Goal: Task Accomplishment & Management: Manage account settings

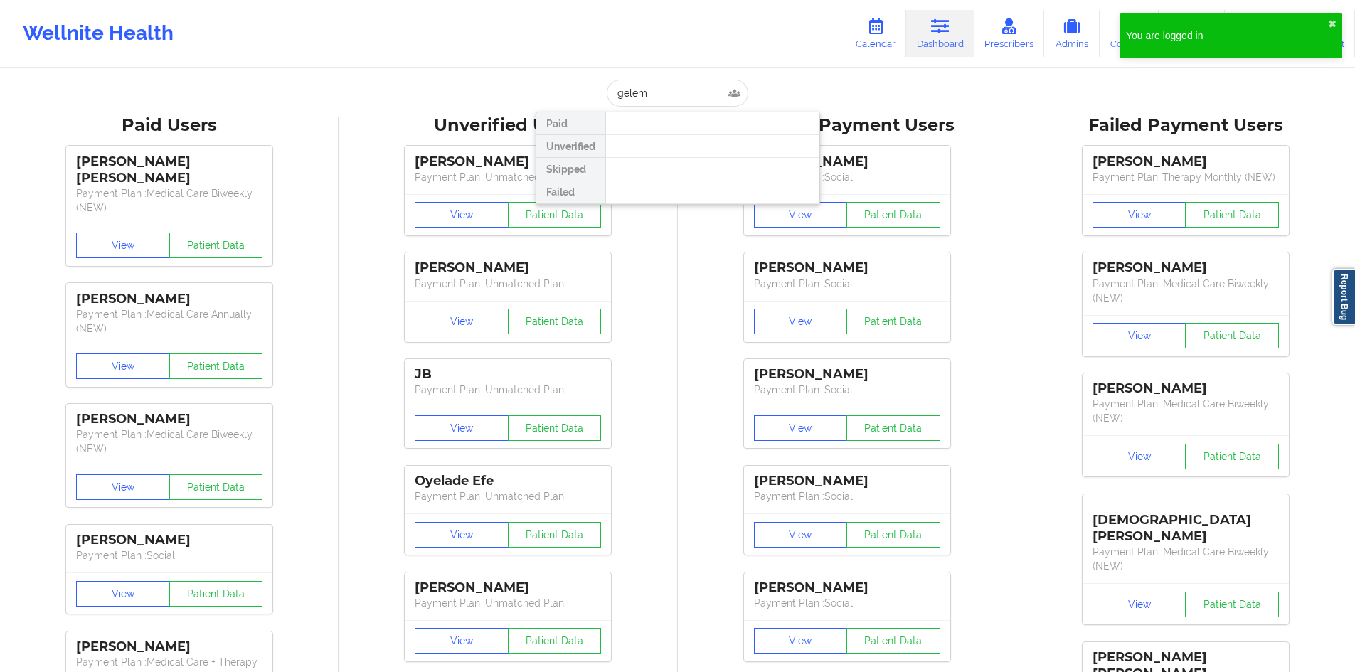
type input "gelemy"
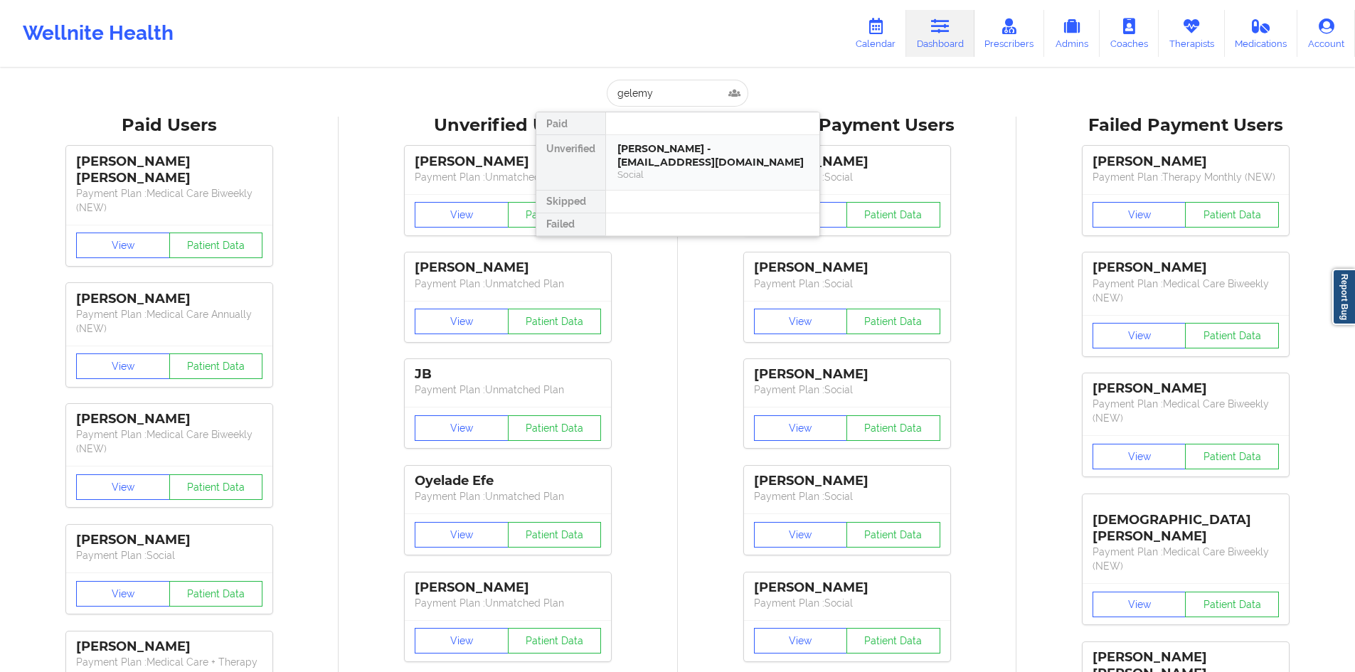
click at [651, 152] on div "[PERSON_NAME] - [EMAIL_ADDRESS][DOMAIN_NAME]" at bounding box center [712, 155] width 191 height 26
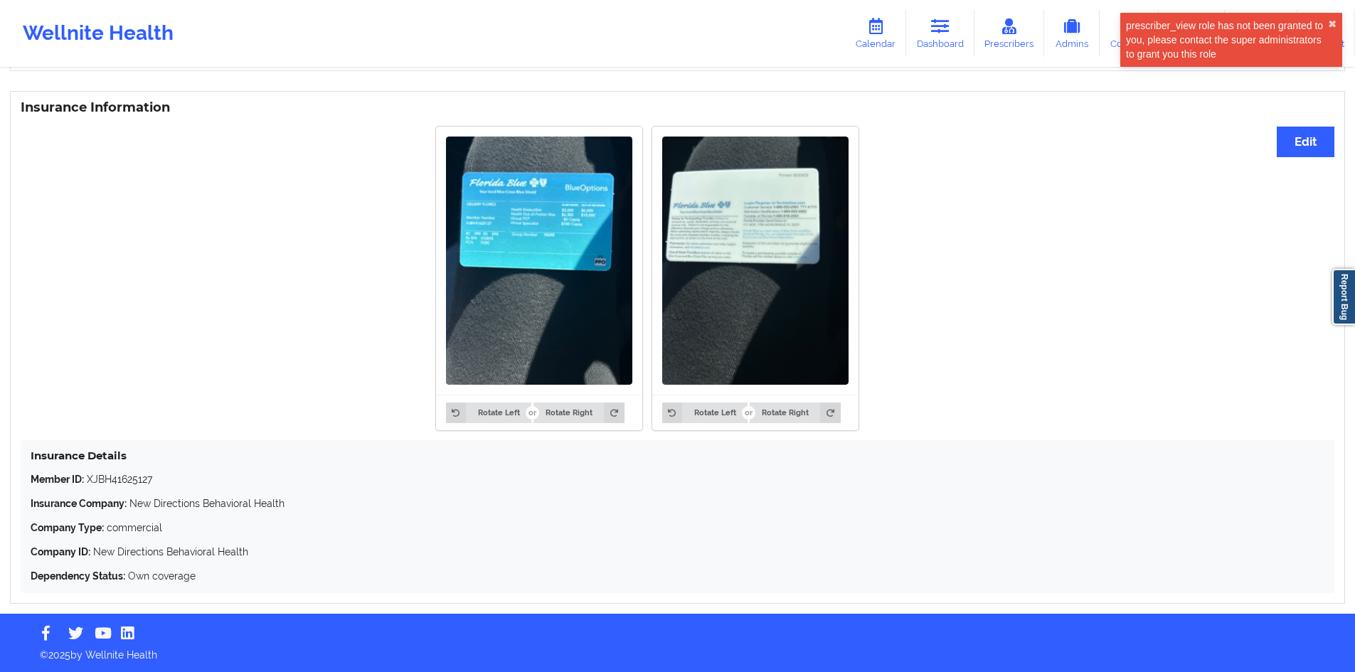
scroll to position [1043, 0]
click at [1282, 139] on button "Edit" at bounding box center [1306, 142] width 58 height 31
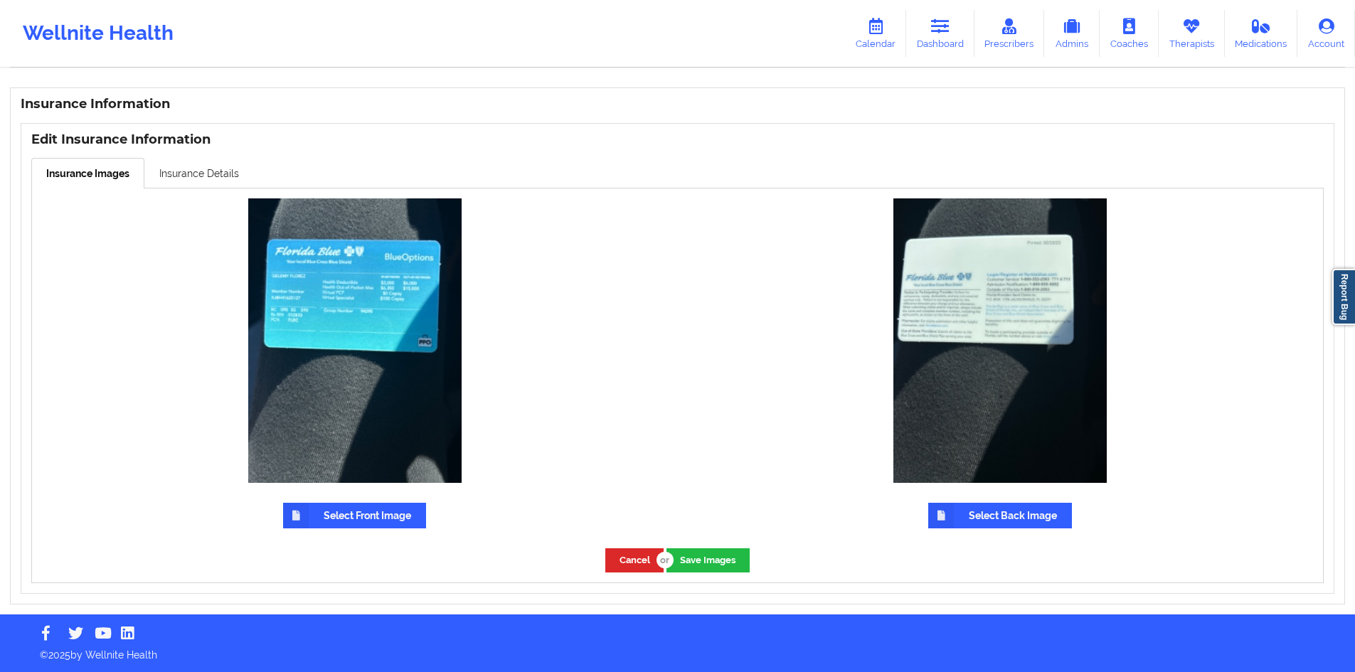
scroll to position [1046, 0]
click at [319, 523] on label "Select Front Image" at bounding box center [354, 516] width 143 height 26
click at [0, 0] on input "Select Front Image" at bounding box center [0, 0] width 0 height 0
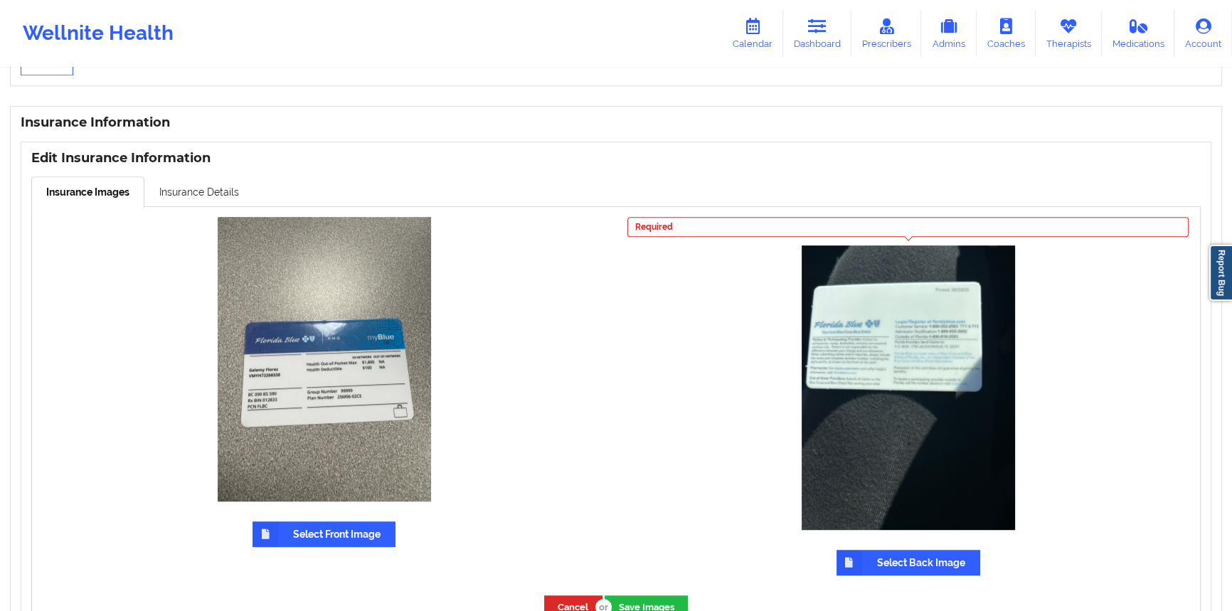
scroll to position [1099, 0]
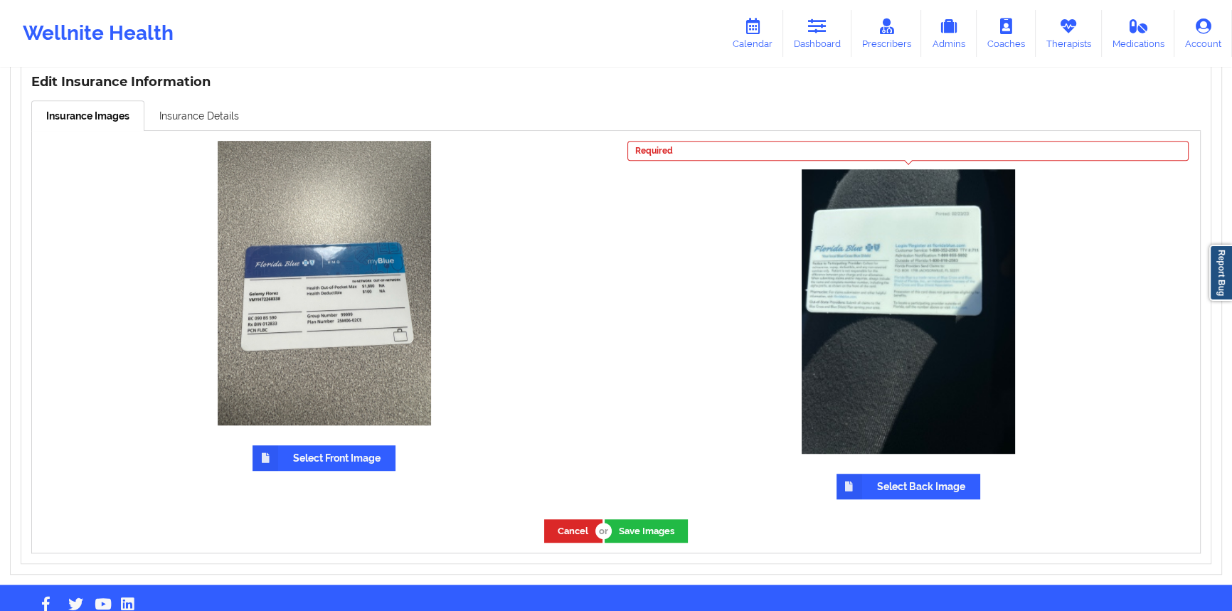
click at [853, 484] on icon at bounding box center [849, 487] width 26 height 26
click at [0, 0] on input "Select Back Image" at bounding box center [0, 0] width 0 height 0
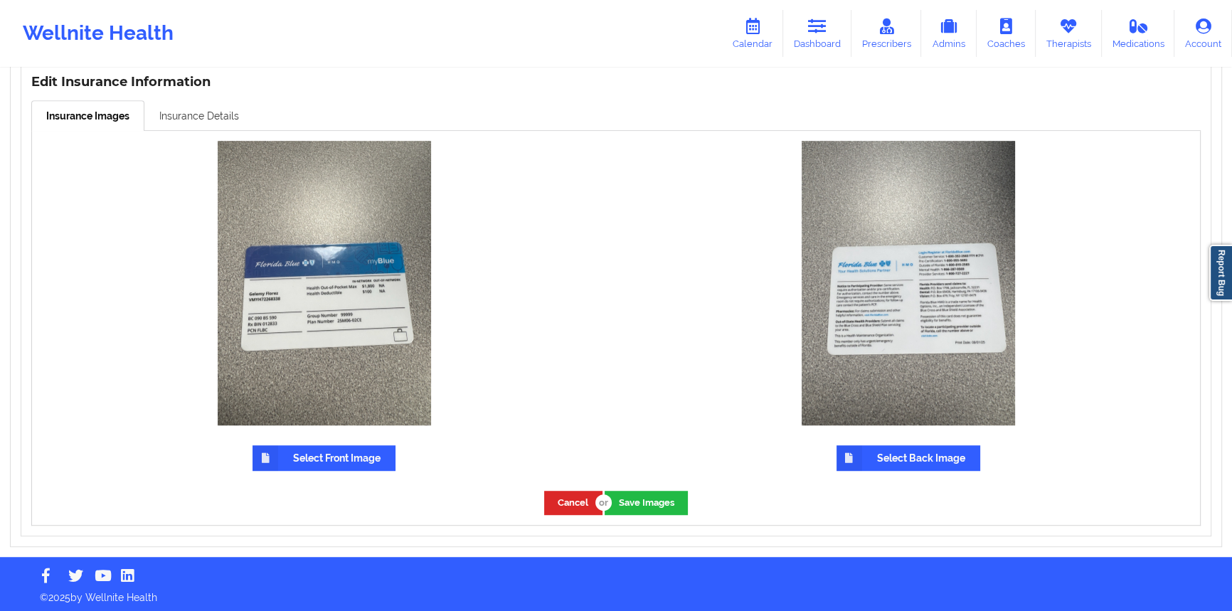
click at [242, 119] on link "Insurance Details" at bounding box center [199, 115] width 110 height 30
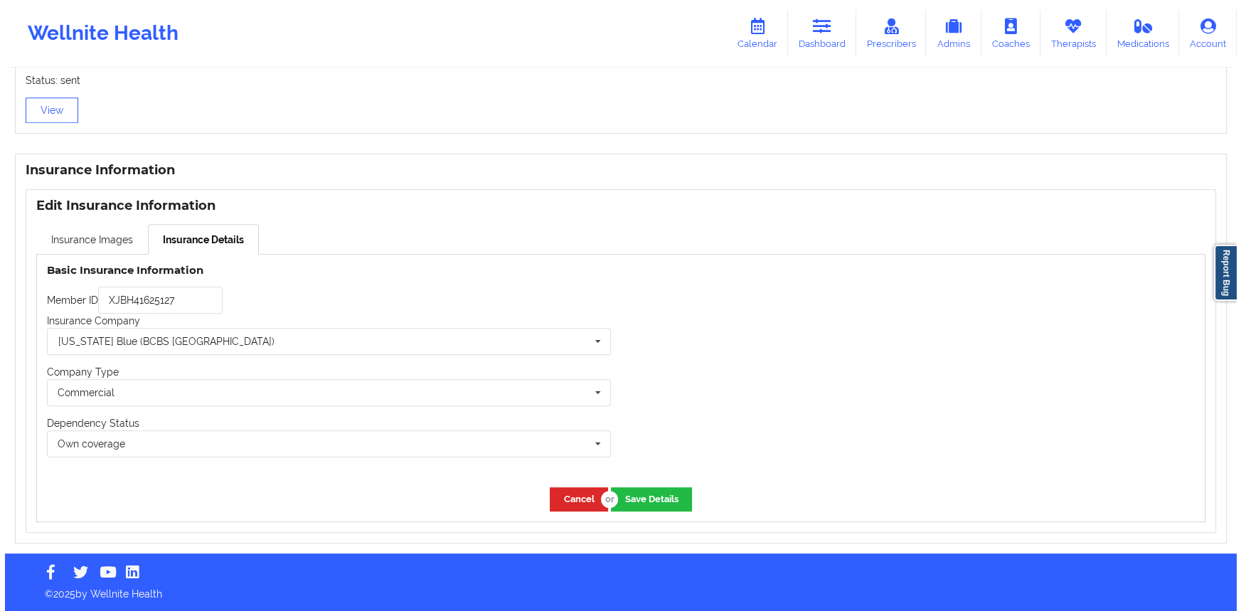
scroll to position [978, 0]
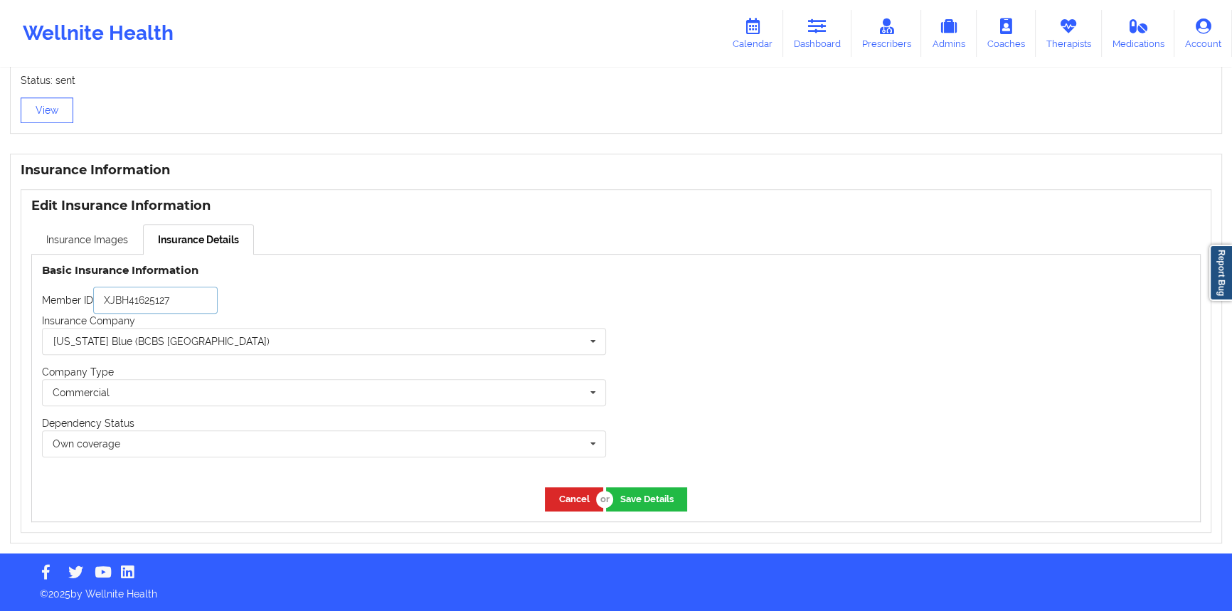
click at [187, 308] on input "XJBH41625127" at bounding box center [155, 300] width 124 height 27
paste input "vymh72268338"
type input "vymh72268338"
click at [687, 506] on button "Save Details" at bounding box center [646, 498] width 81 height 23
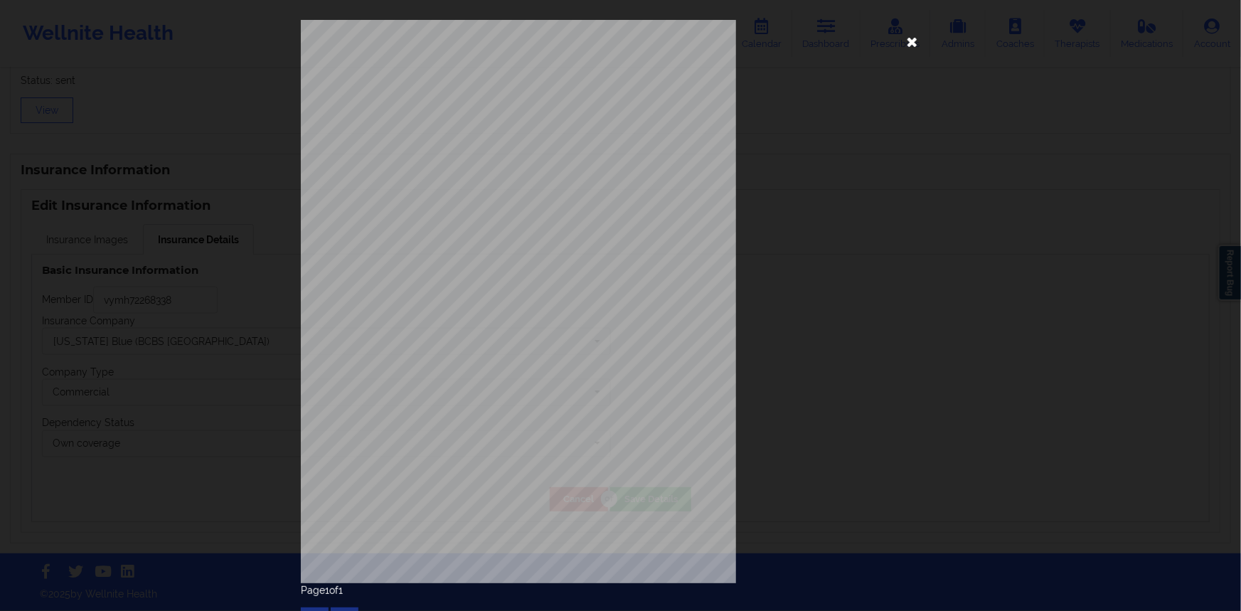
click at [903, 49] on icon at bounding box center [912, 41] width 23 height 23
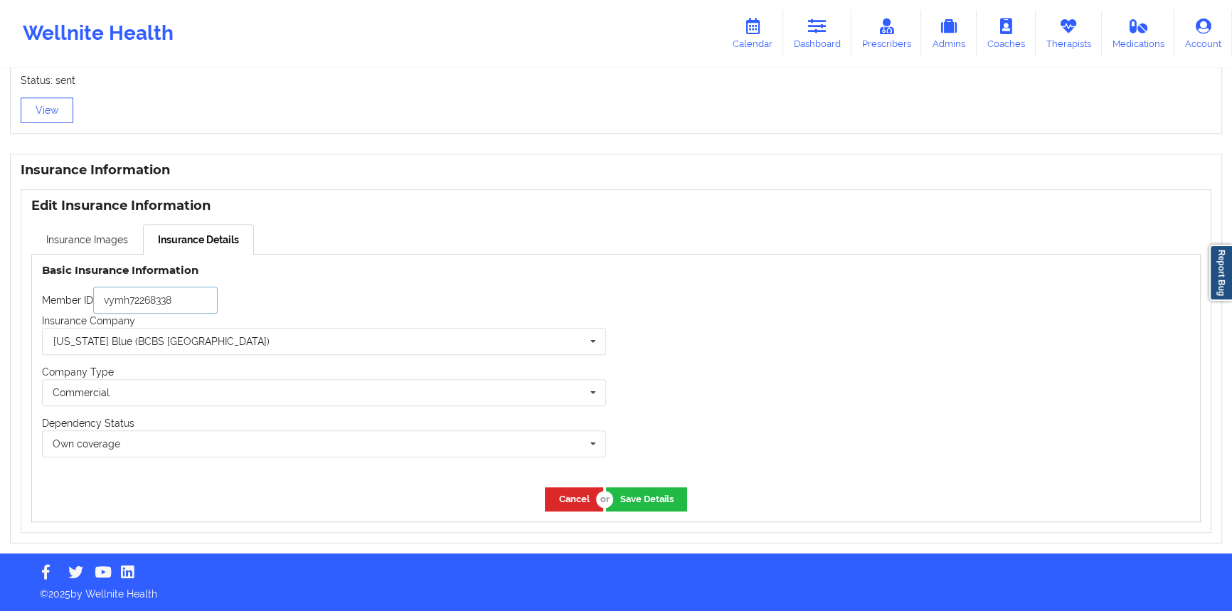
click at [176, 307] on input "vymh72268338" at bounding box center [155, 300] width 124 height 27
paste input "VYMH"
type input "VYMH72268338"
click at [468, 348] on input "text" at bounding box center [324, 342] width 563 height 26
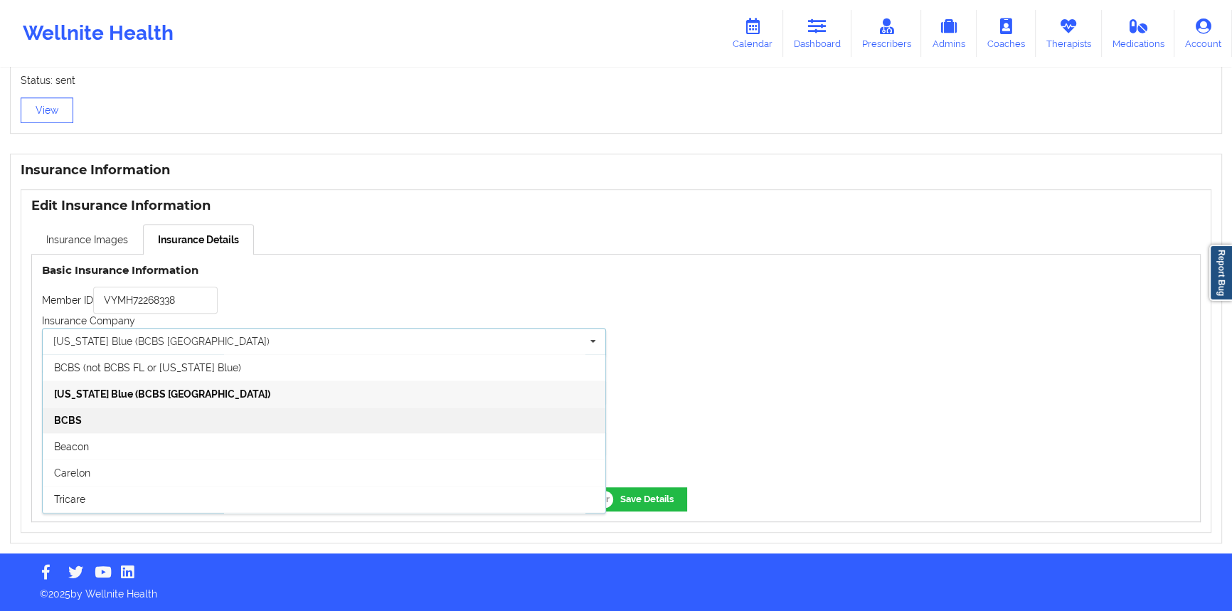
click at [328, 423] on div "BCBS" at bounding box center [324, 420] width 563 height 26
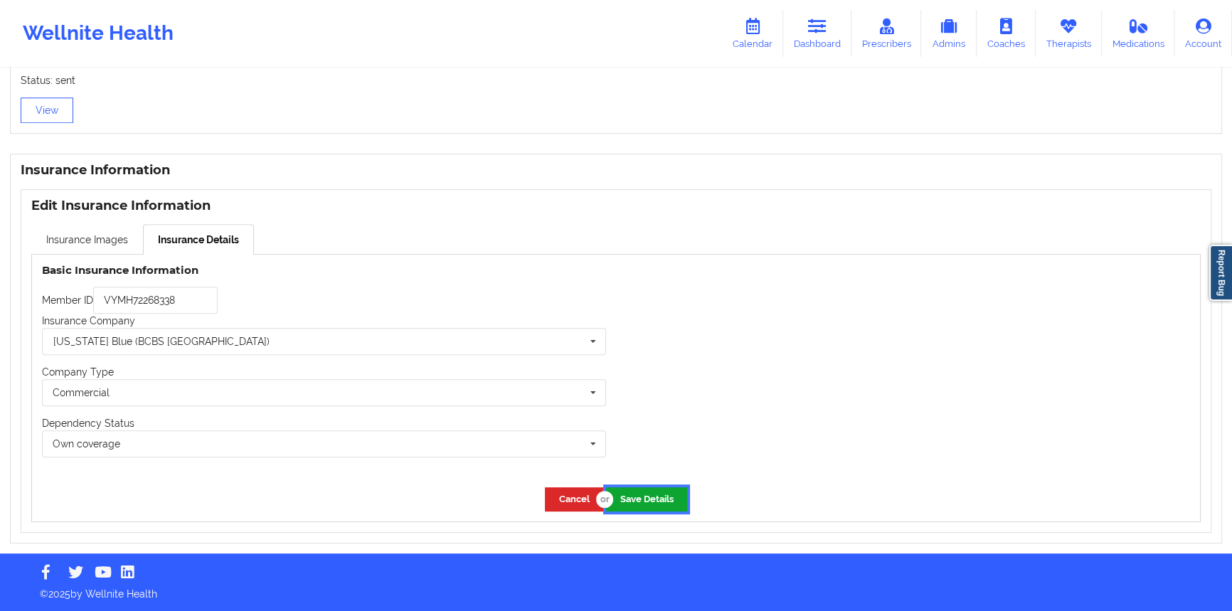
click at [641, 491] on button "Save Details" at bounding box center [646, 498] width 81 height 23
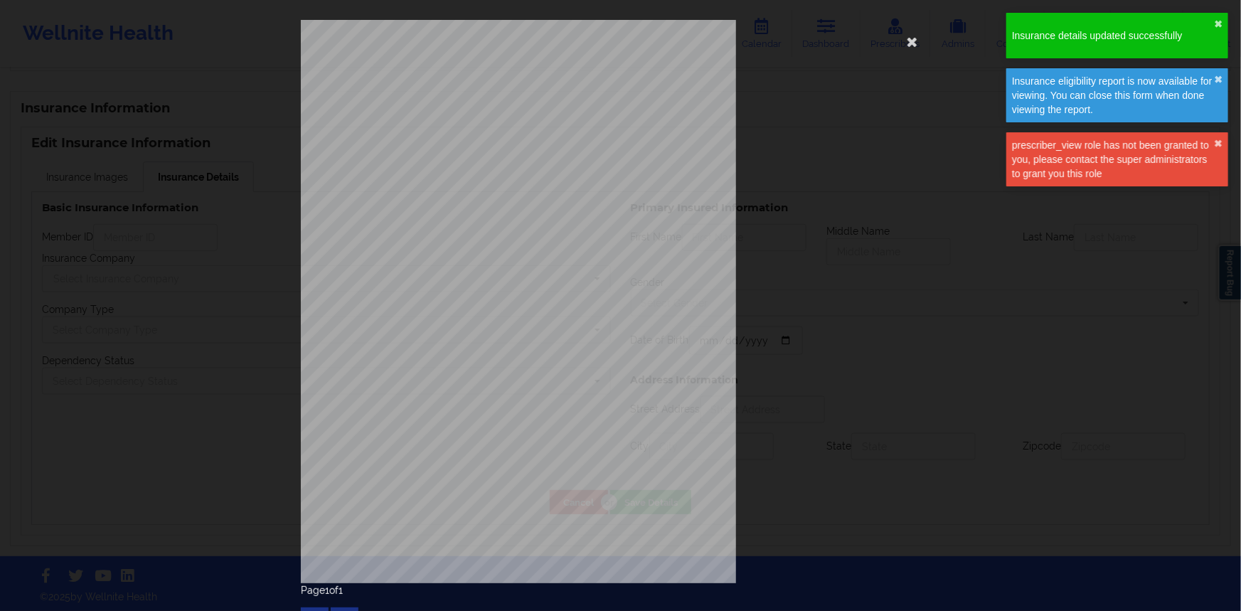
type input "VYMH72268338"
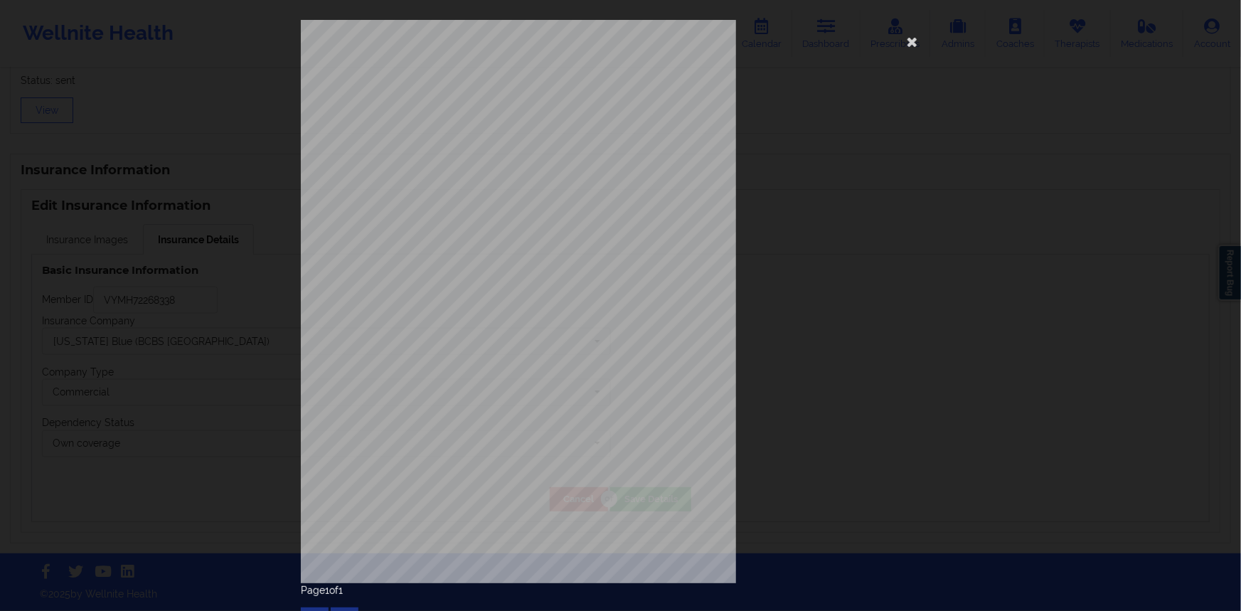
click at [785, 271] on div "ELIGIBILITY INQUIRY REPORT [DATE] QUERY CRITERIA PAYER : DOS : Batch : PROVIDER…" at bounding box center [621, 301] width 640 height 563
click at [903, 51] on icon at bounding box center [912, 41] width 23 height 23
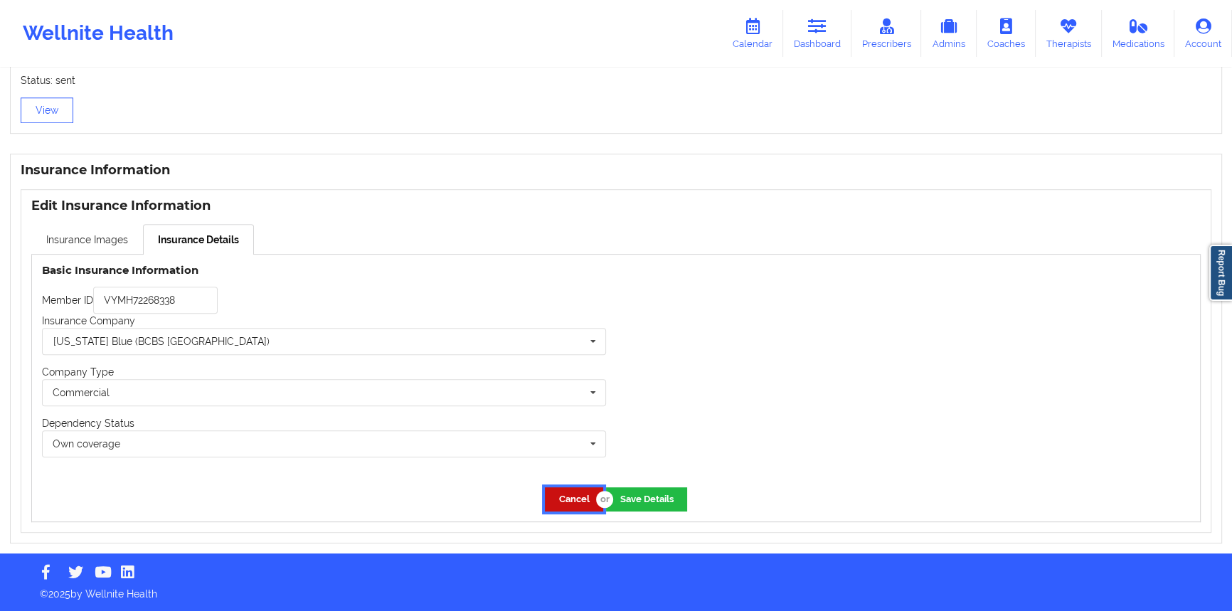
click at [570, 496] on button "Cancel" at bounding box center [574, 498] width 58 height 23
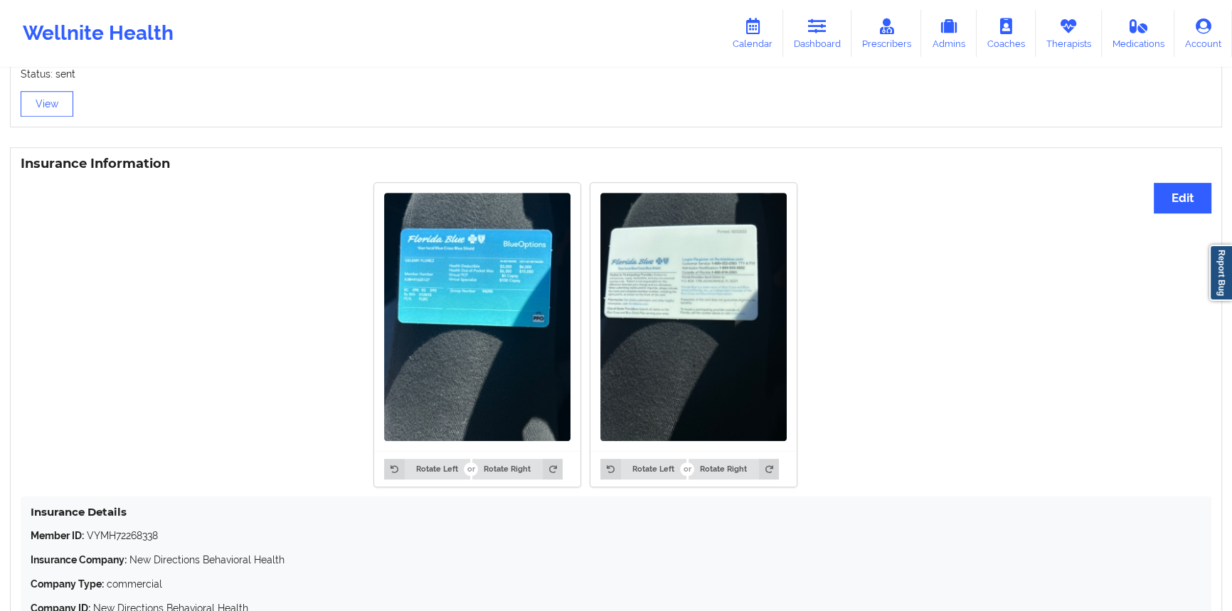
scroll to position [972, 0]
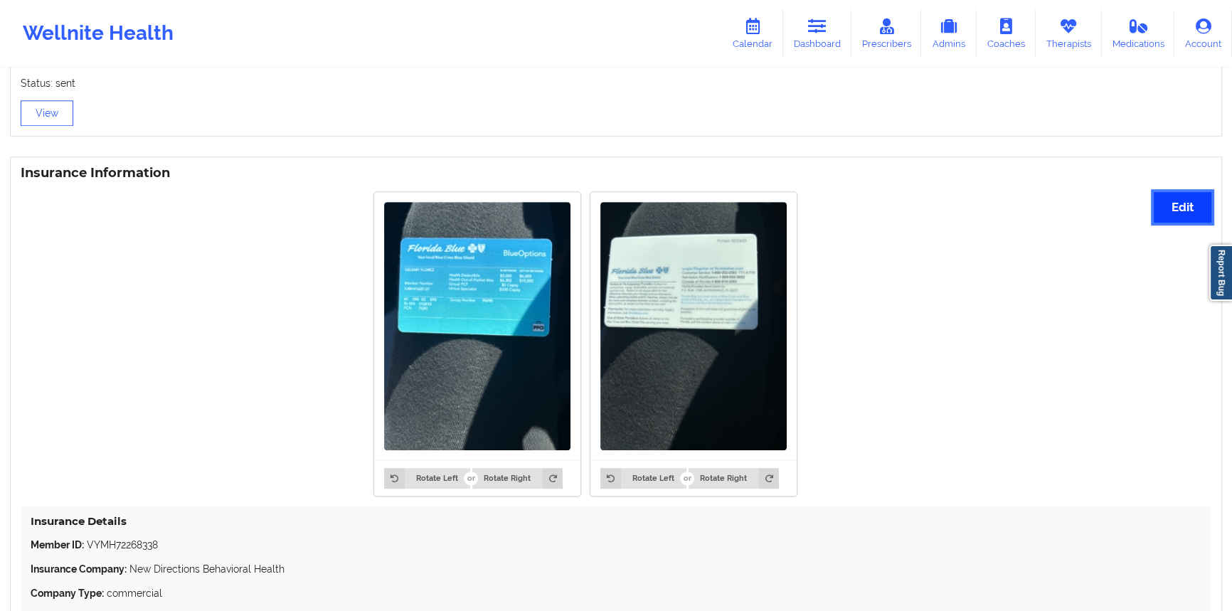
click at [1171, 196] on button "Edit" at bounding box center [1183, 207] width 58 height 31
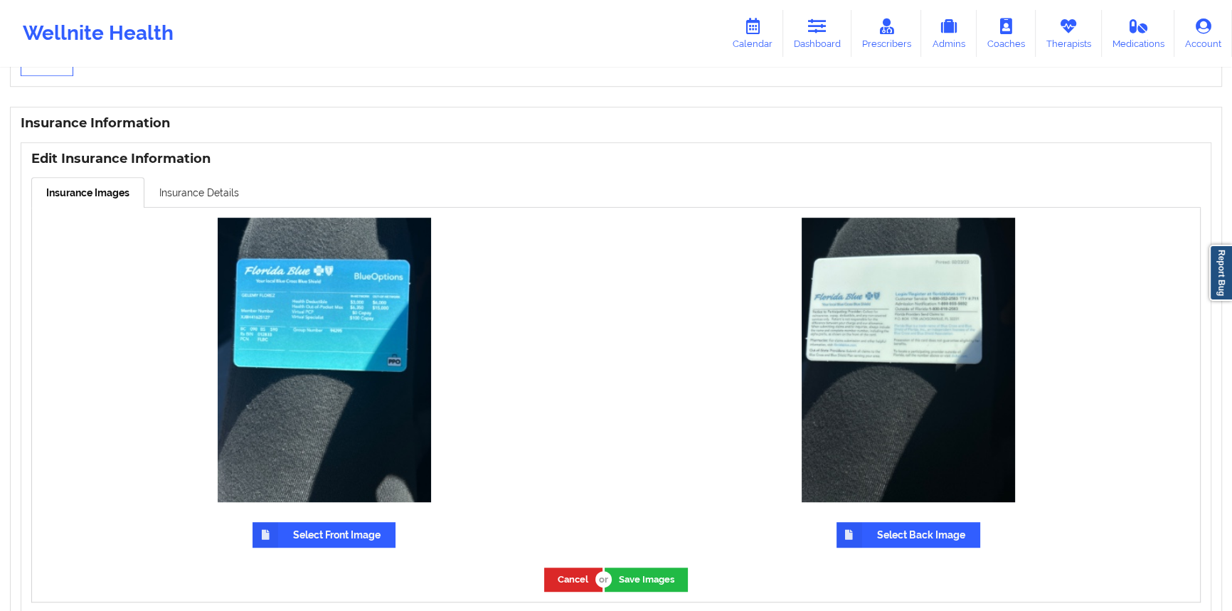
scroll to position [1102, 0]
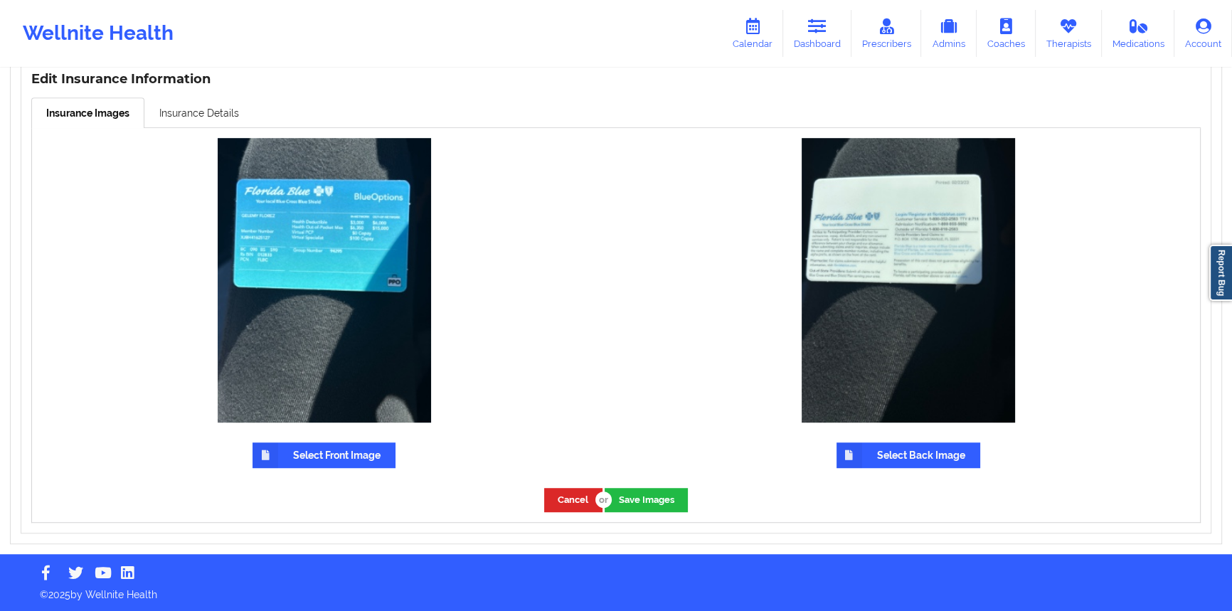
click at [355, 461] on label "Select Front Image" at bounding box center [323, 455] width 143 height 26
click at [0, 0] on input "Select Front Image" at bounding box center [0, 0] width 0 height 0
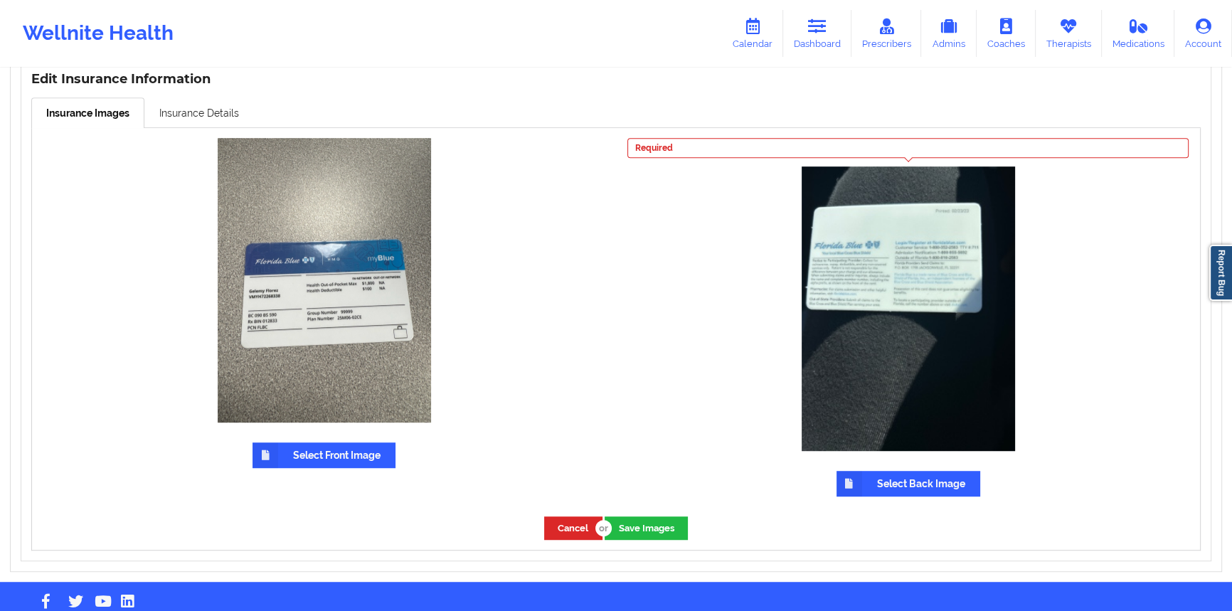
click at [858, 475] on icon at bounding box center [849, 484] width 26 height 26
click at [0, 0] on input "Select Back Image" at bounding box center [0, 0] width 0 height 0
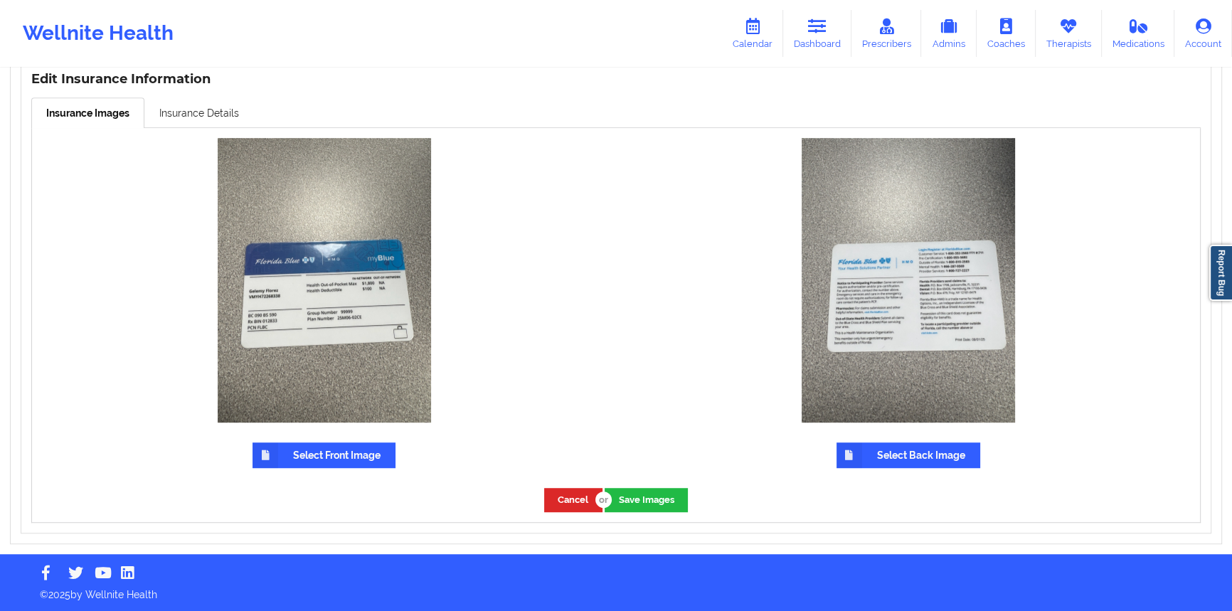
drag, startPoint x: 665, startPoint y: 515, endPoint x: 656, endPoint y: 519, distance: 10.2
click at [664, 515] on div "Cancel Save Images" at bounding box center [616, 499] width 1168 height 43
drag, startPoint x: 654, startPoint y: 501, endPoint x: 648, endPoint y: 507, distance: 8.6
click at [653, 501] on button "Save Images" at bounding box center [646, 499] width 83 height 23
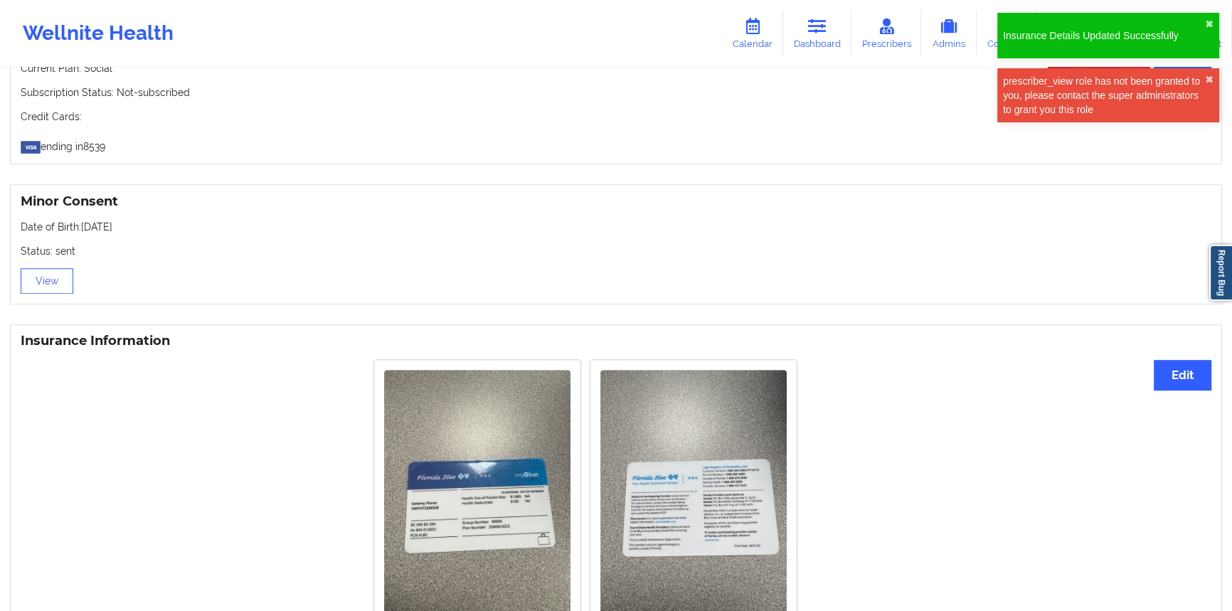
scroll to position [873, 0]
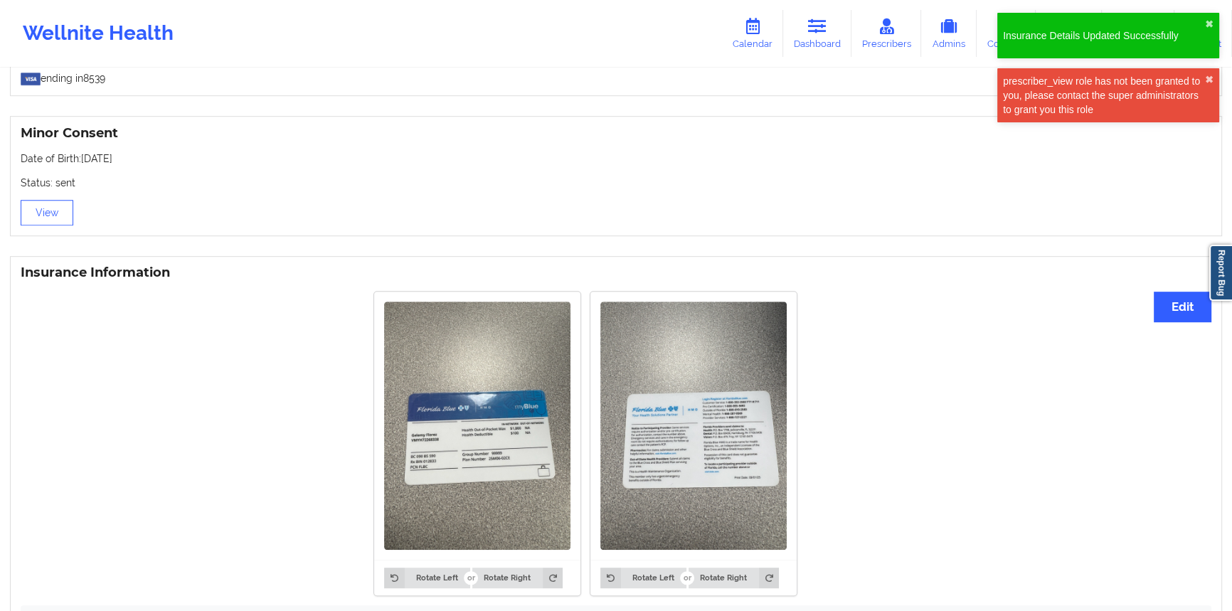
click at [1151, 319] on div "Insurance Information Edit Rotate Left Rotate Right Rotate Left Rotate Right In…" at bounding box center [616, 512] width 1212 height 513
click at [1158, 319] on button "Edit" at bounding box center [1183, 307] width 58 height 31
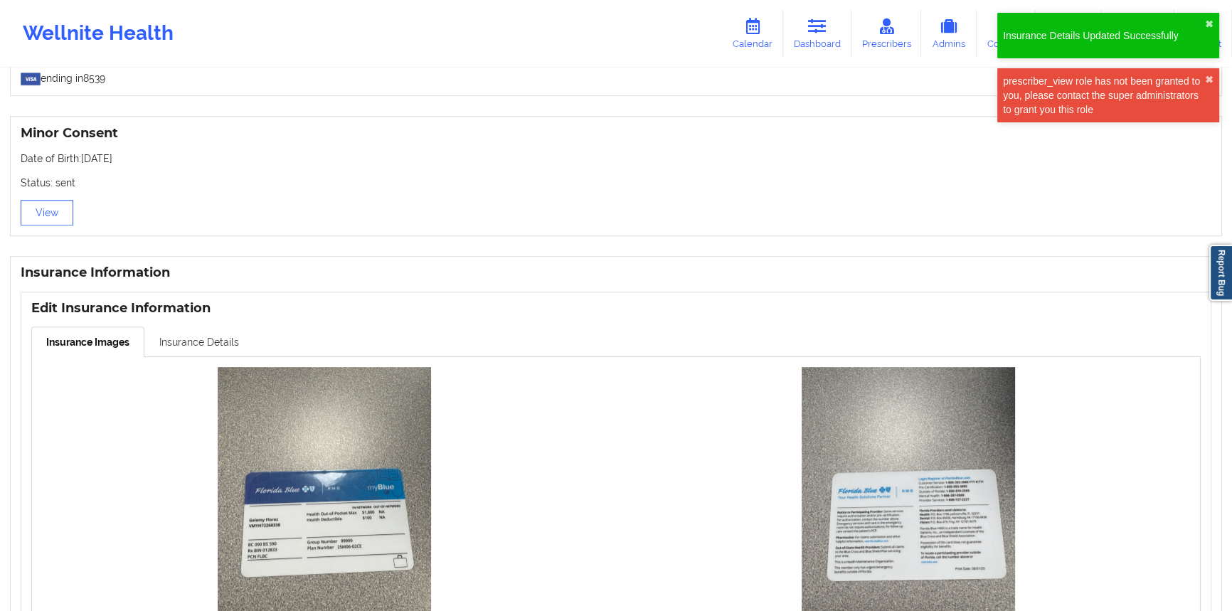
click at [216, 349] on link "Insurance Details" at bounding box center [199, 341] width 110 height 30
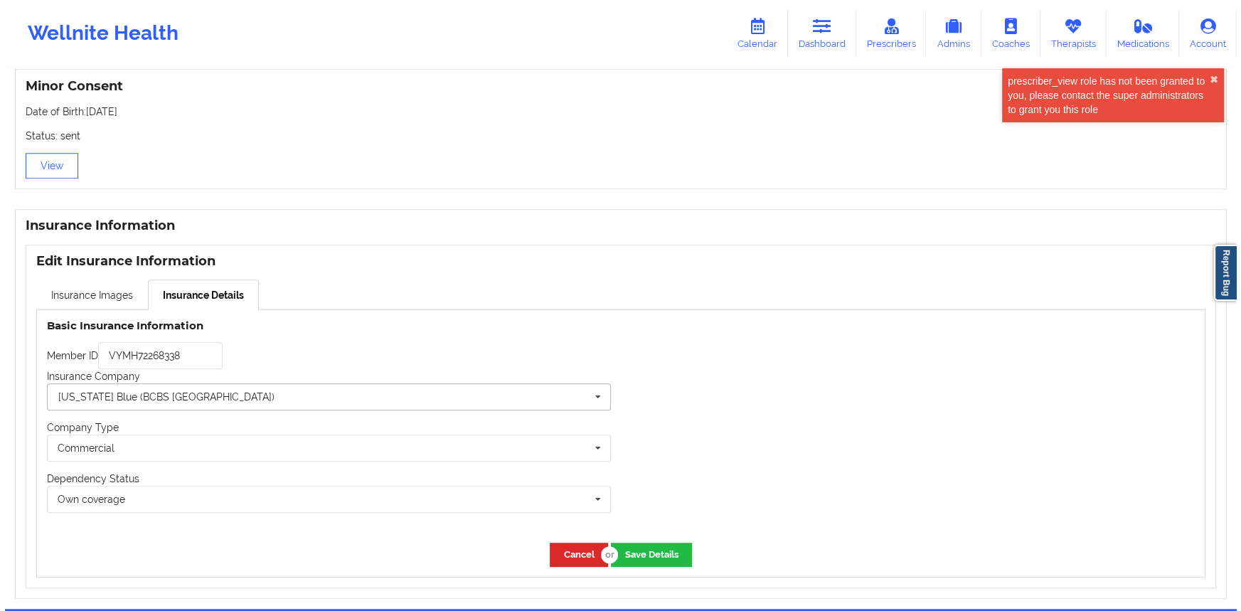
scroll to position [937, 0]
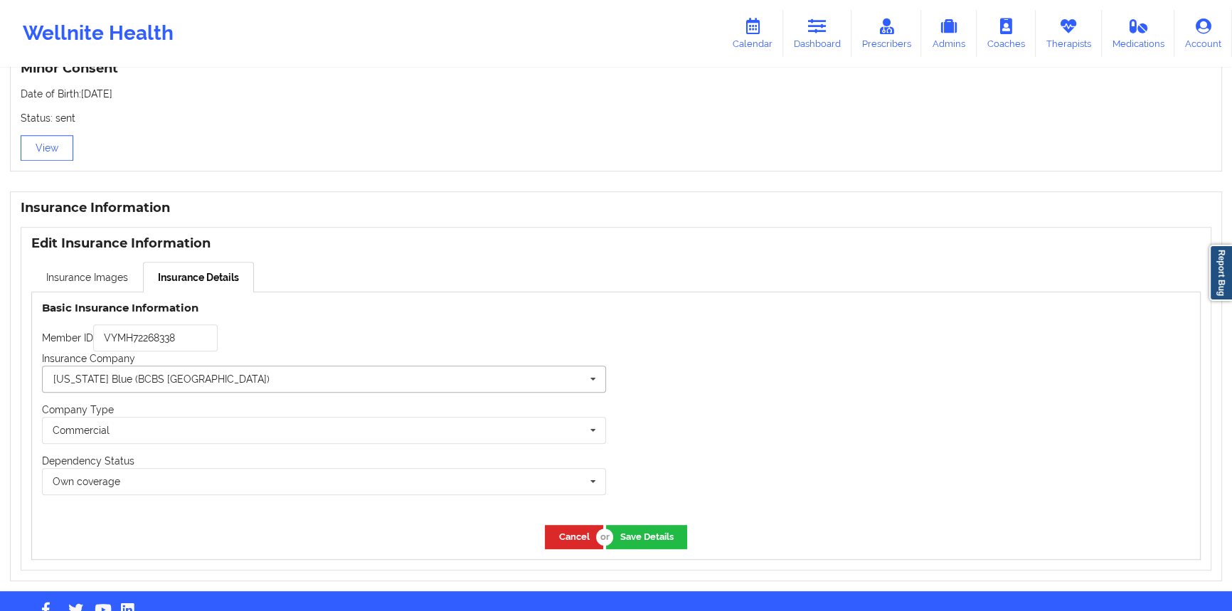
click at [223, 379] on input "text" at bounding box center [324, 379] width 563 height 26
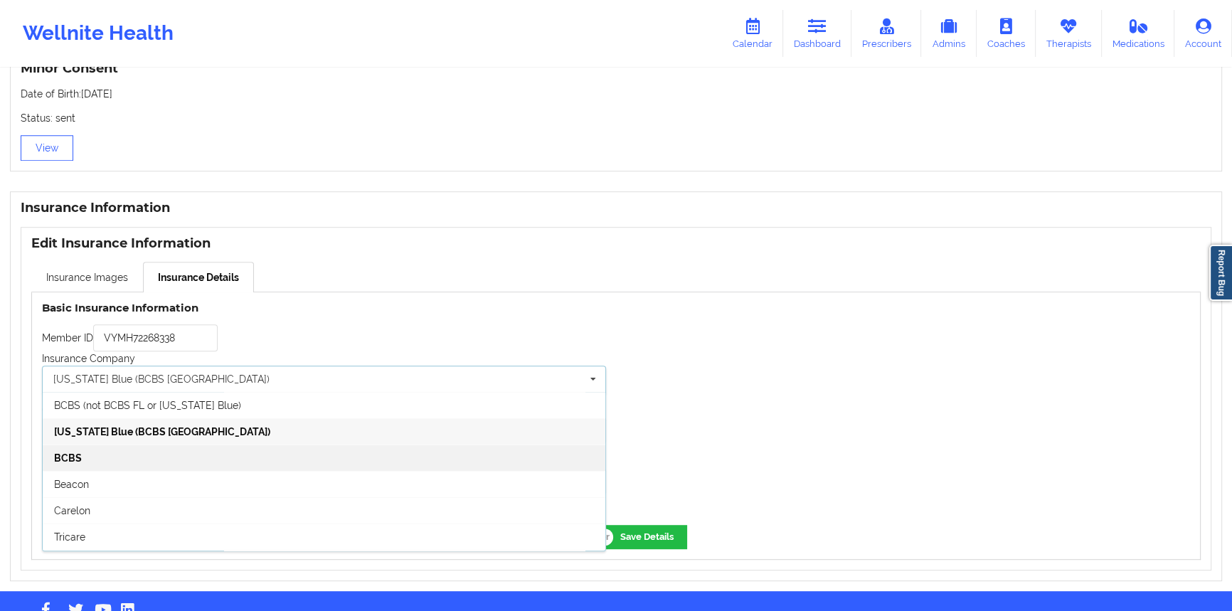
click at [232, 454] on div "BCBS" at bounding box center [324, 457] width 563 height 26
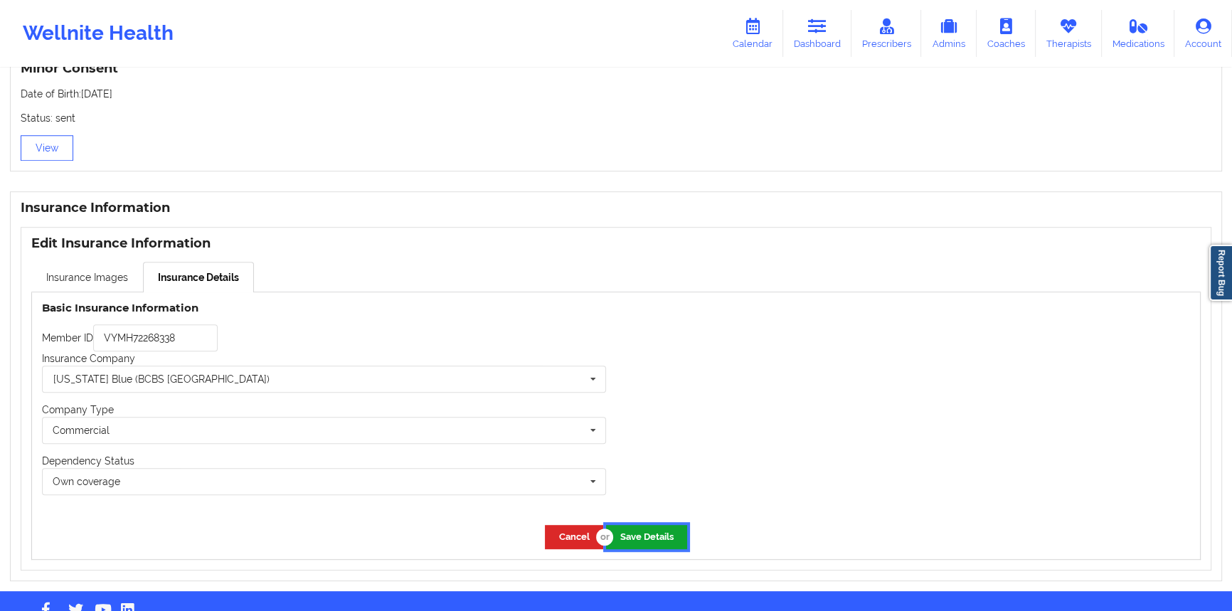
click at [634, 548] on button "Save Details" at bounding box center [646, 536] width 81 height 23
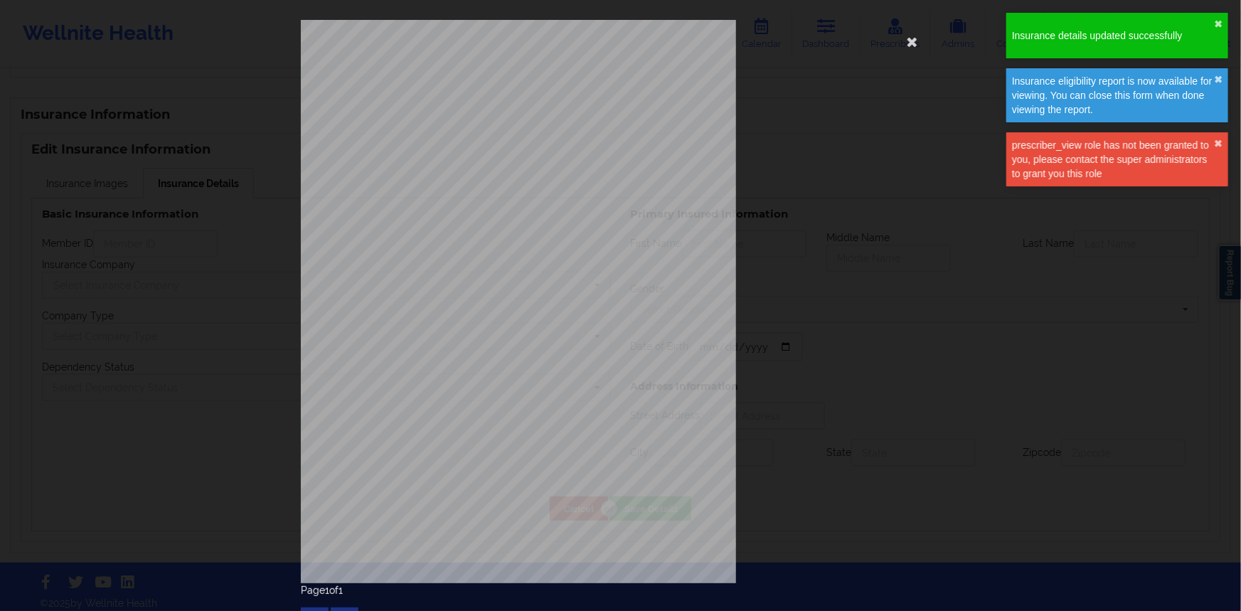
type input "VYMH72268338"
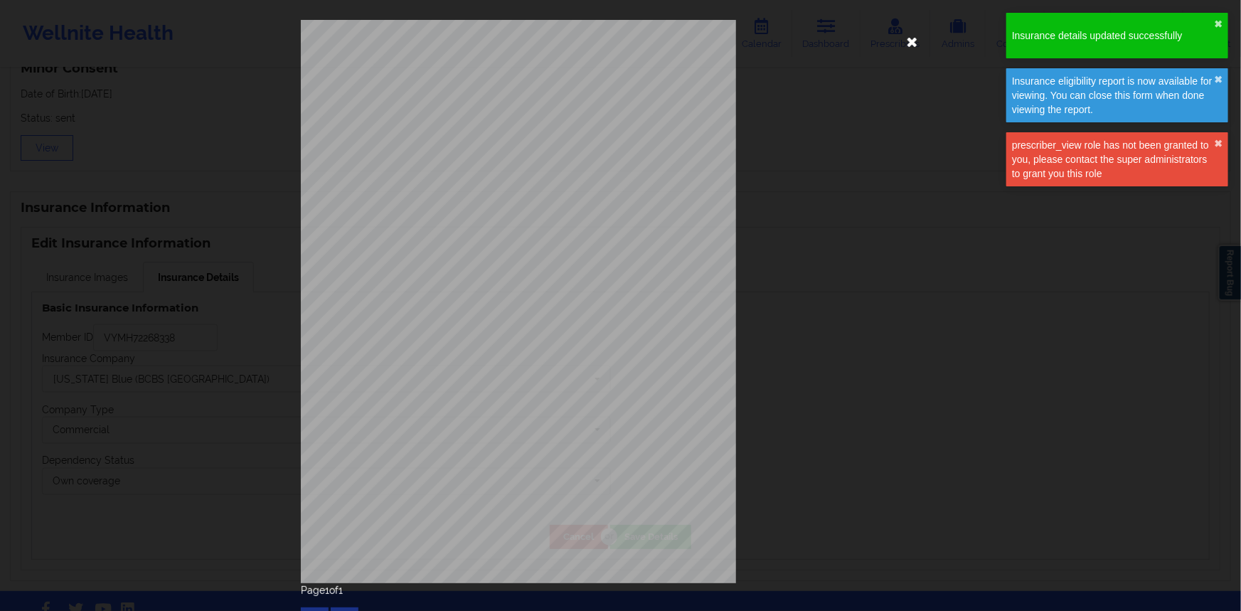
click at [907, 48] on icon at bounding box center [912, 41] width 23 height 23
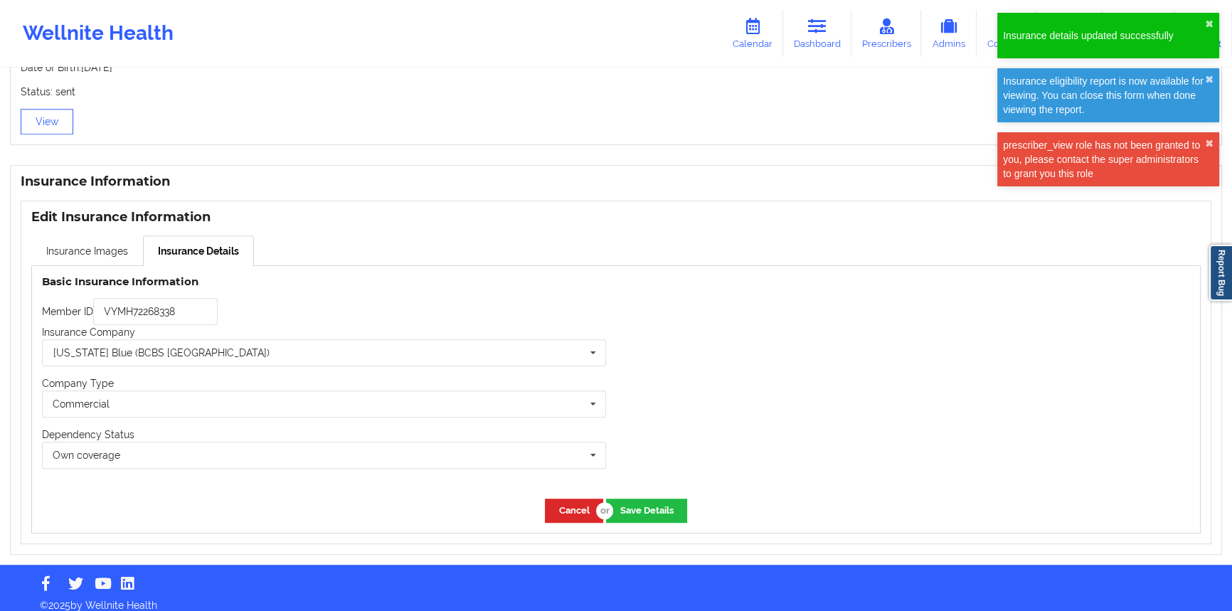
scroll to position [978, 0]
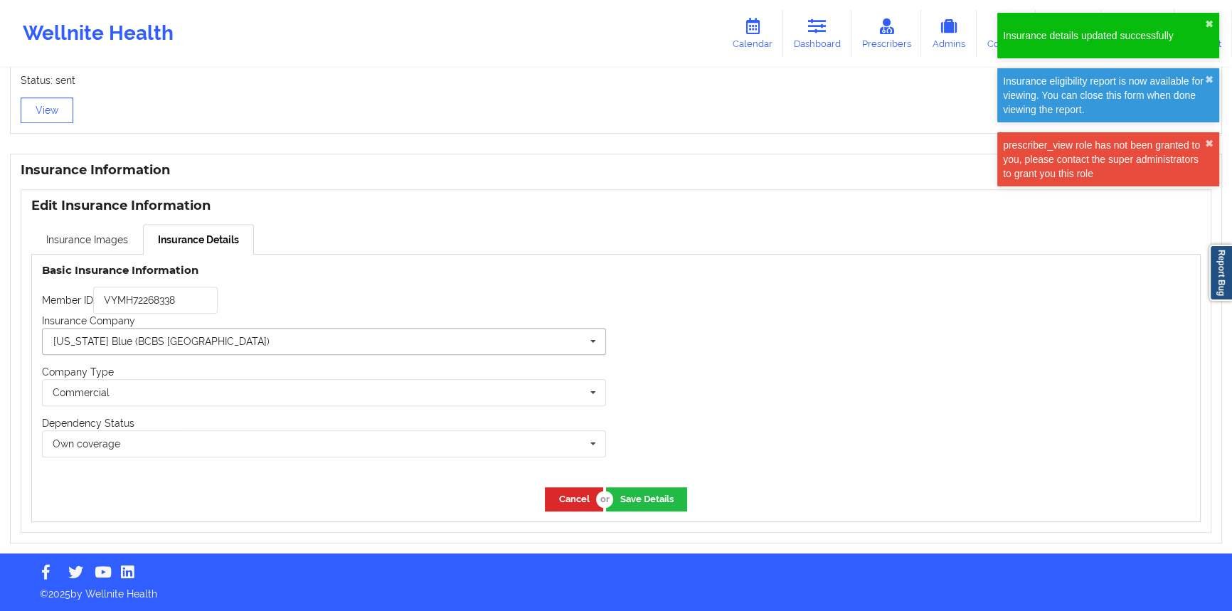
click at [326, 340] on input "text" at bounding box center [324, 342] width 563 height 26
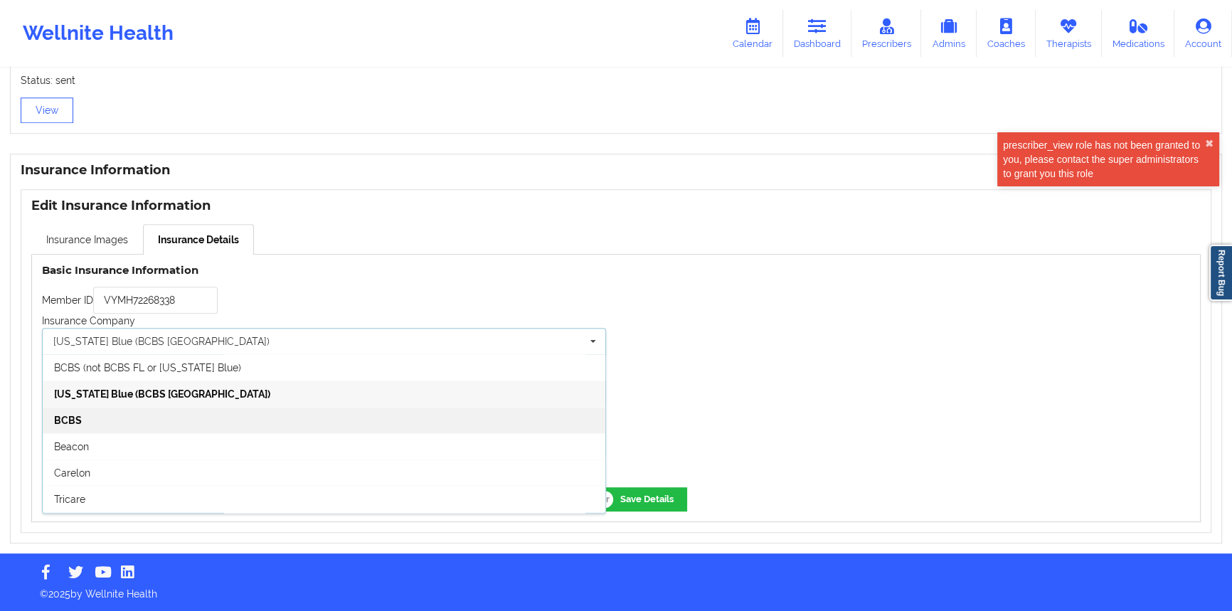
click at [299, 417] on div "BCBS" at bounding box center [324, 420] width 563 height 26
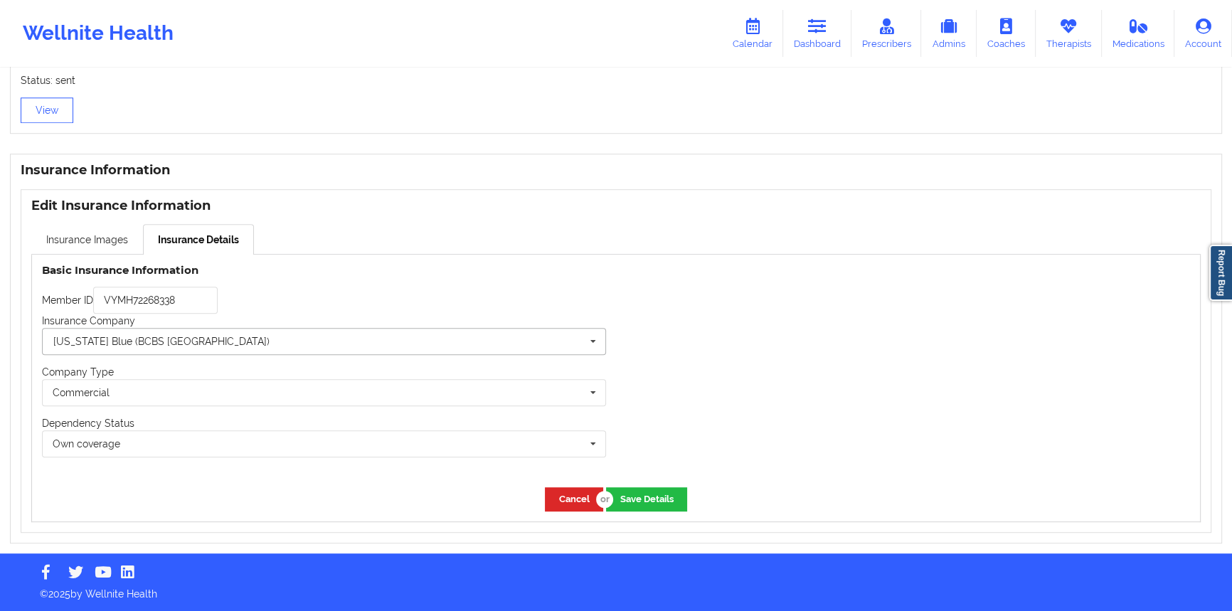
click at [321, 336] on input "text" at bounding box center [324, 342] width 563 height 26
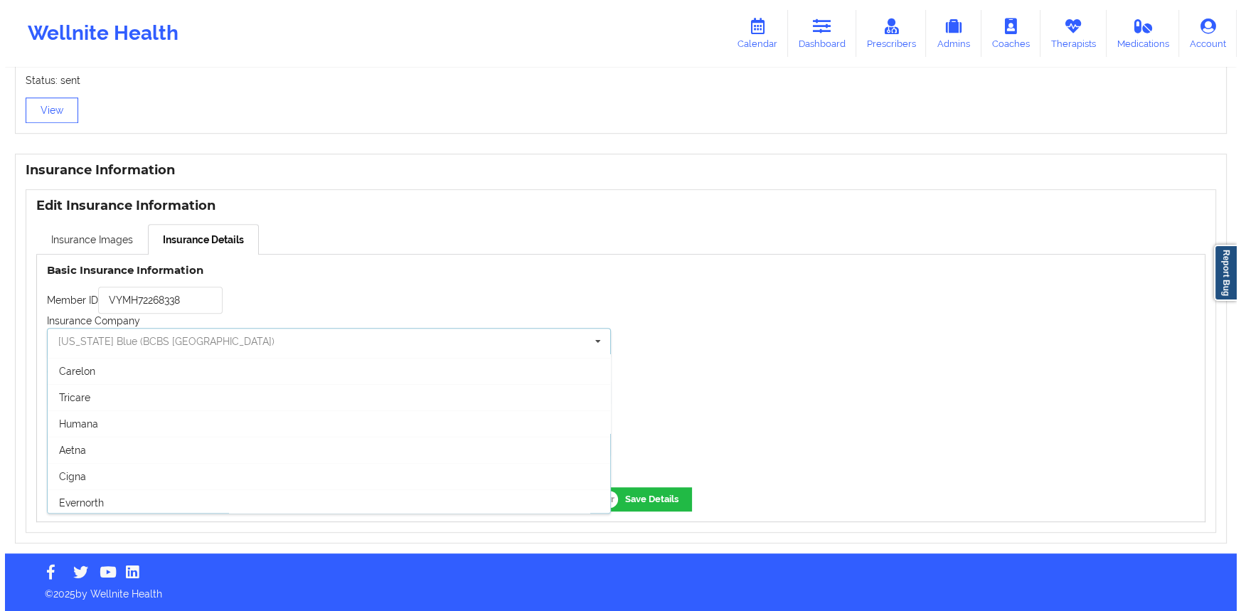
scroll to position [0, 0]
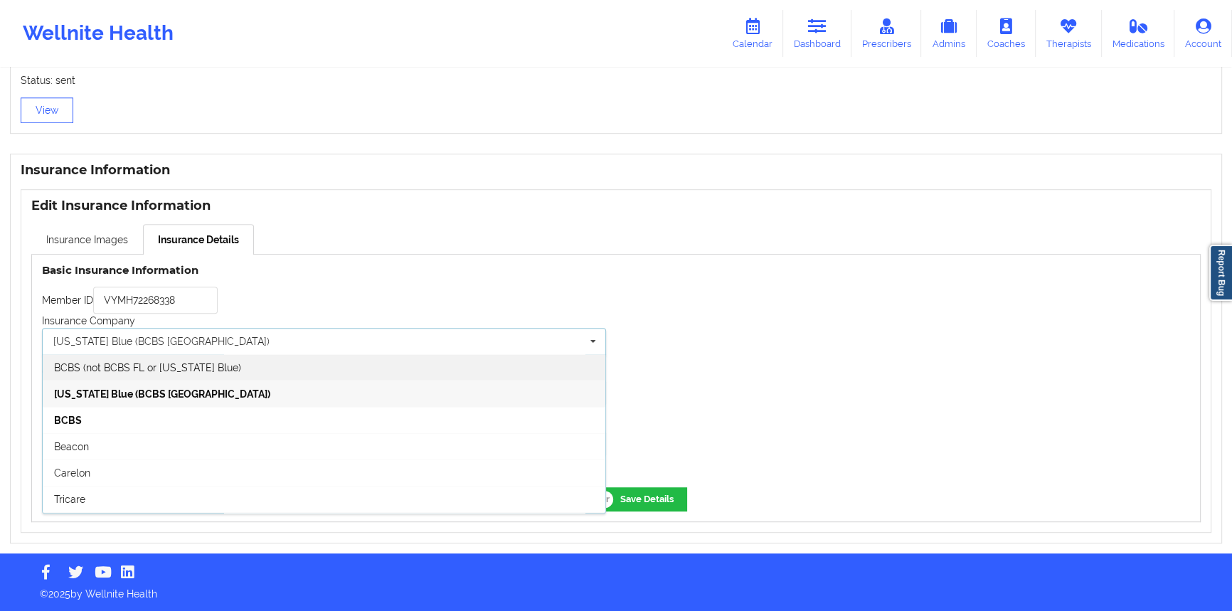
click at [293, 373] on div "BCBS (not BCBS FL or [US_STATE] Blue)" at bounding box center [324, 367] width 563 height 26
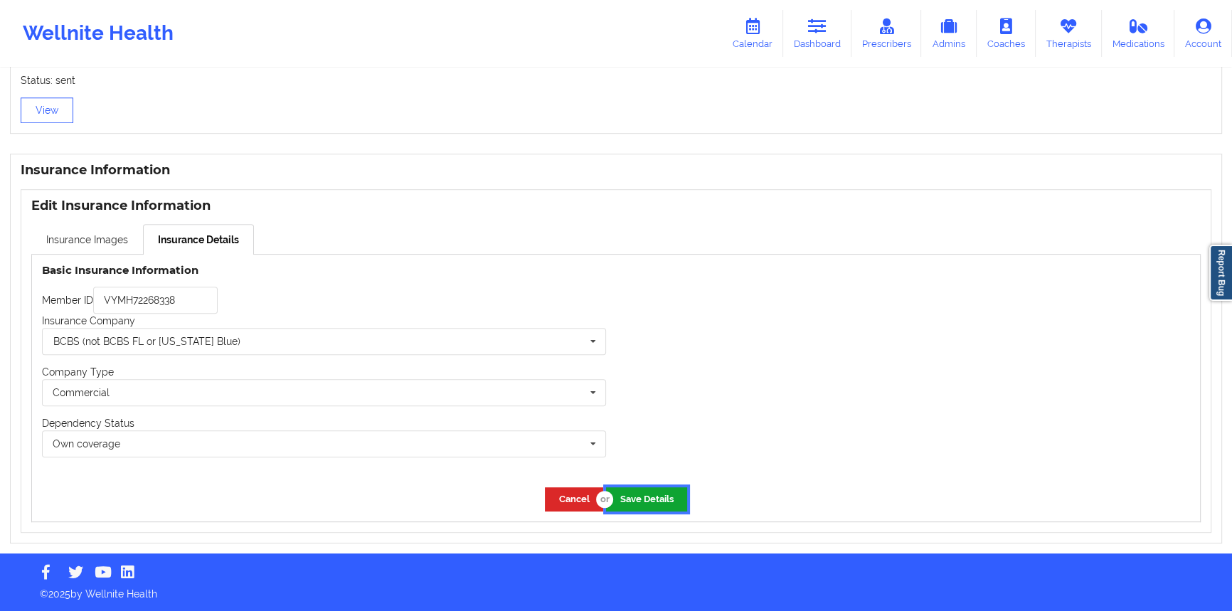
click at [663, 489] on button "Save Details" at bounding box center [646, 498] width 81 height 23
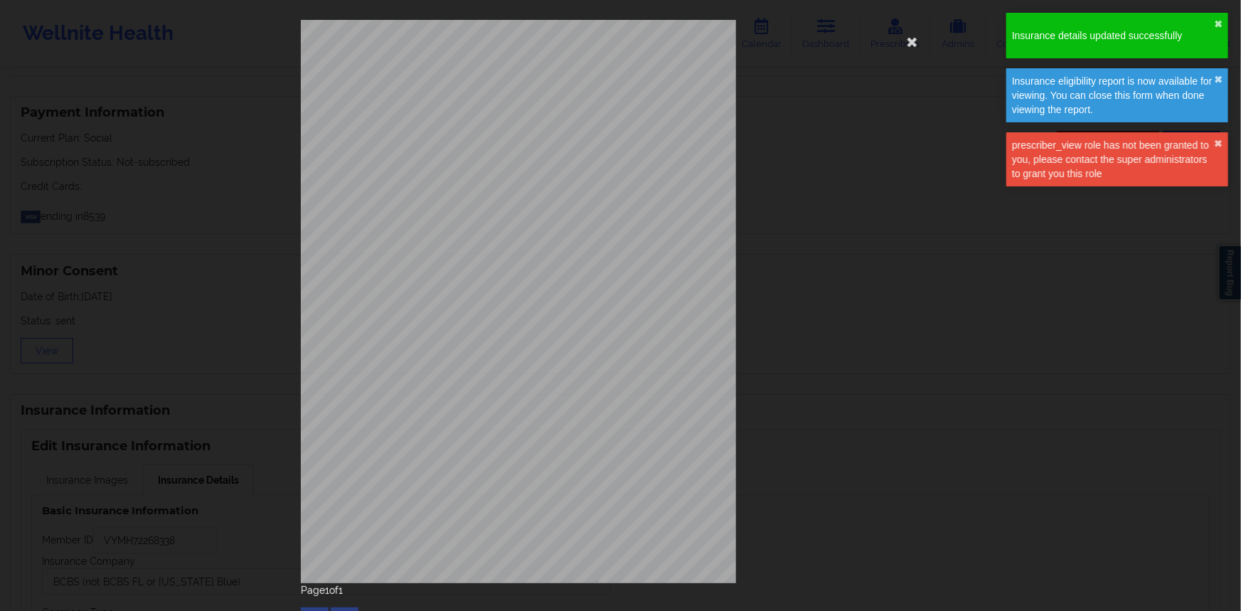
scroll to position [978, 0]
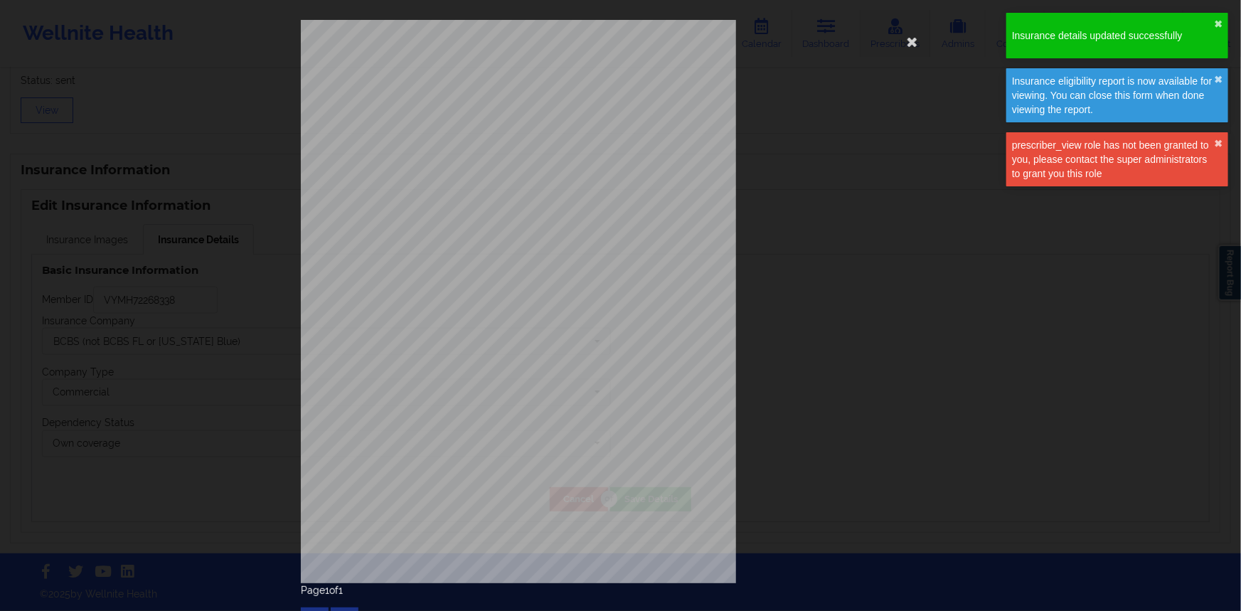
click at [906, 43] on icon at bounding box center [912, 41] width 23 height 23
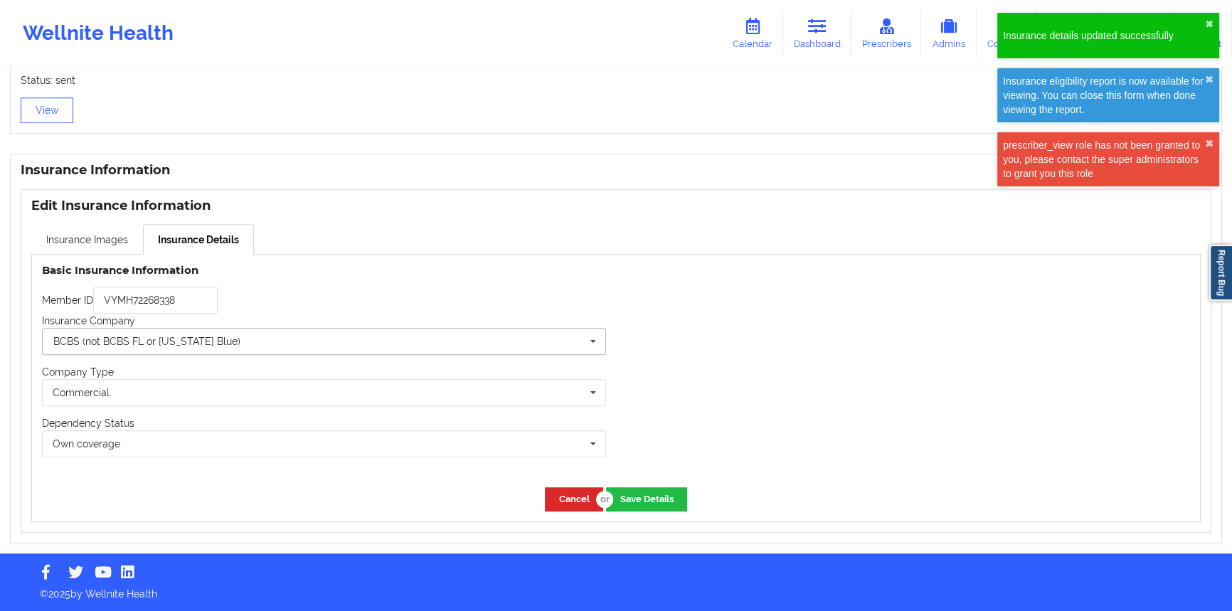
click at [398, 332] on input "text" at bounding box center [324, 342] width 563 height 26
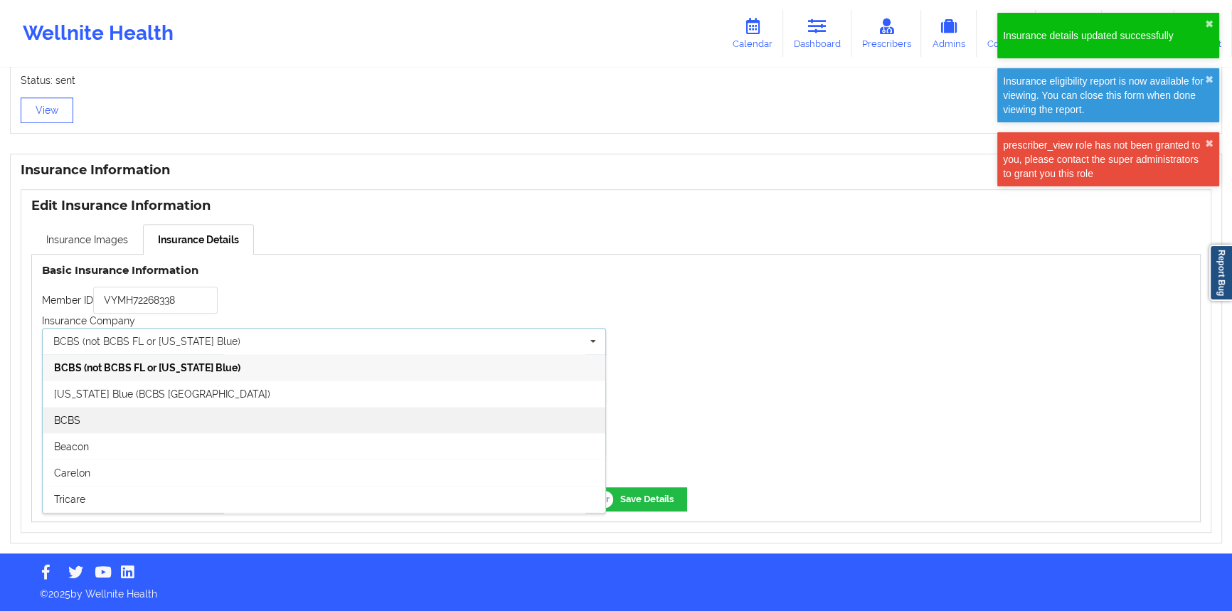
click at [367, 410] on div "BCBS" at bounding box center [324, 420] width 563 height 26
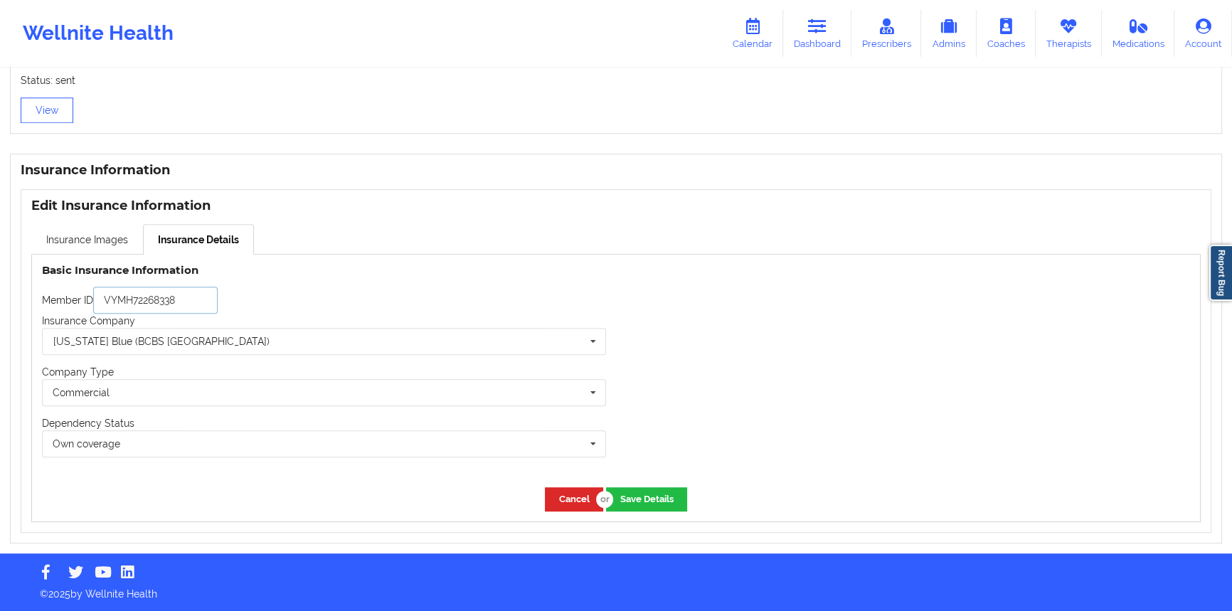
drag, startPoint x: 121, startPoint y: 297, endPoint x: 112, endPoint y: 294, distance: 8.8
click at [112, 294] on input "VYMH72268338" at bounding box center [155, 300] width 124 height 27
type input "VMYH72268338"
click at [669, 492] on button "Save Details" at bounding box center [646, 498] width 81 height 23
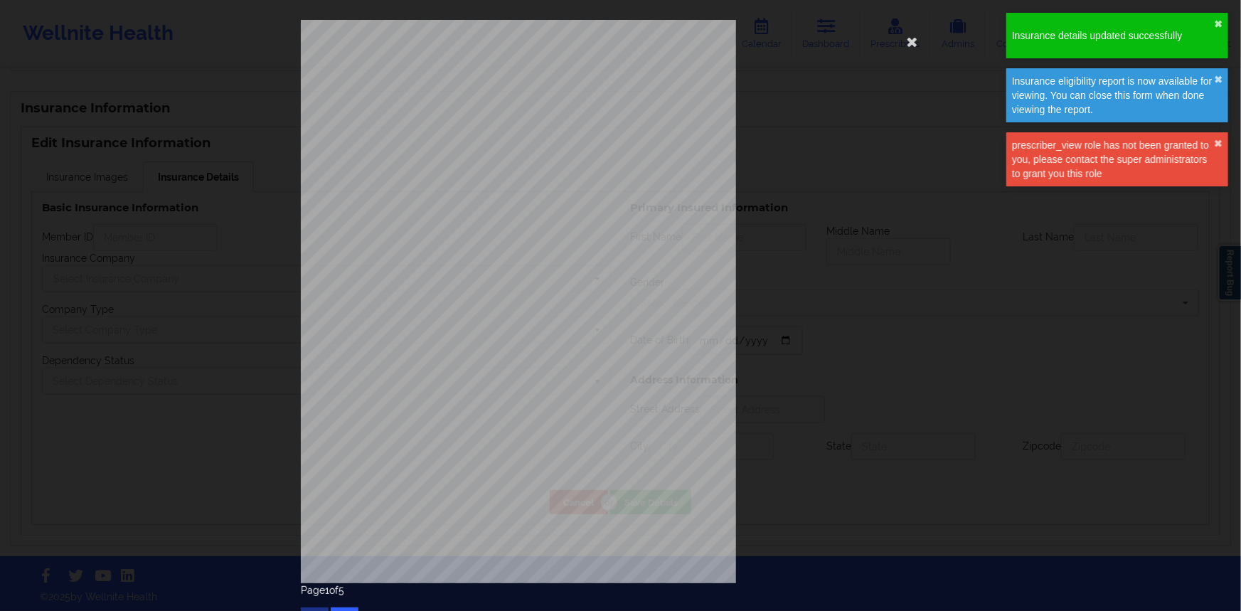
type input "VMYH72268338"
click at [915, 33] on icon at bounding box center [912, 41] width 23 height 23
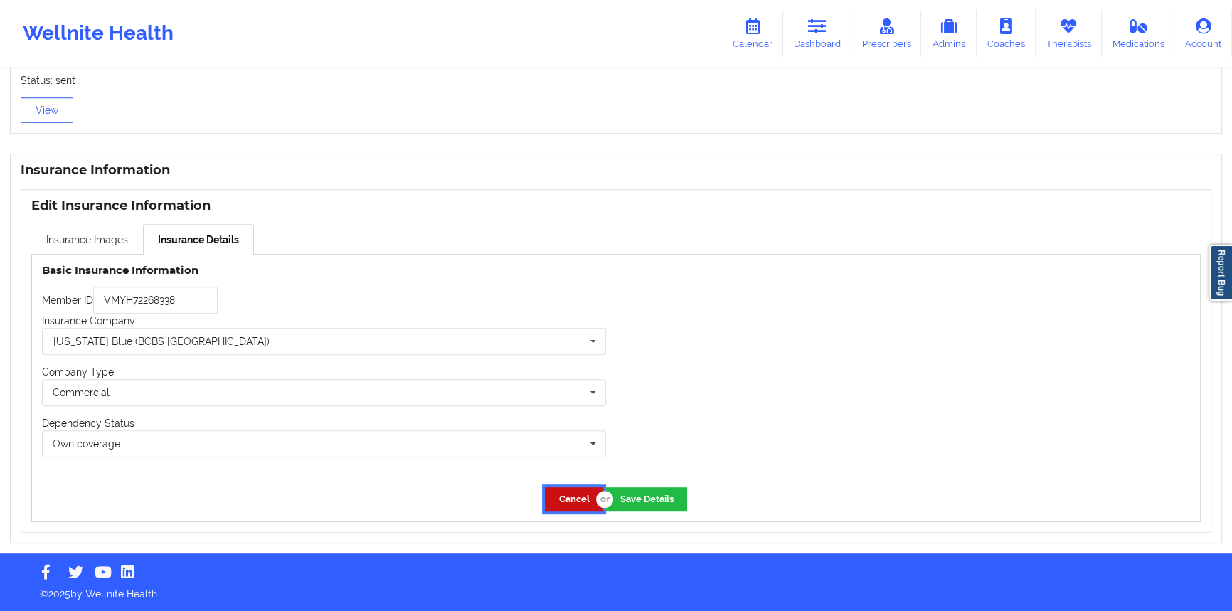
click at [555, 487] on button "Cancel" at bounding box center [574, 498] width 58 height 23
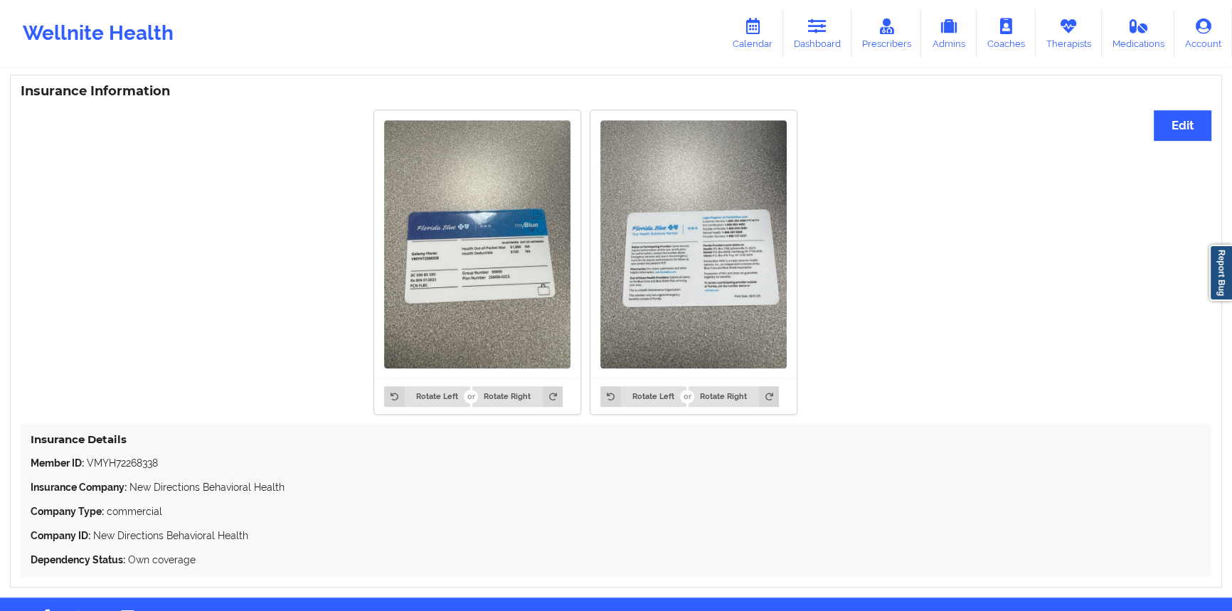
scroll to position [1102, 0]
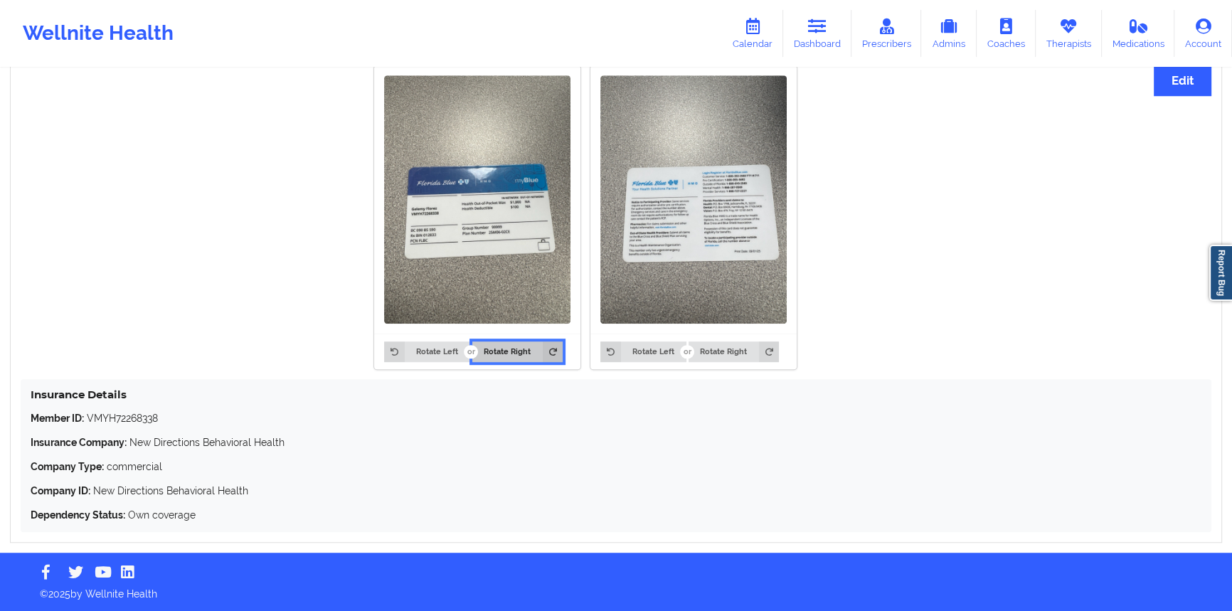
click at [497, 350] on button "Rotate Right" at bounding box center [517, 351] width 90 height 20
click at [444, 348] on button "Rotate Left" at bounding box center [426, 351] width 85 height 20
click at [602, 339] on div "Rotate Left Rotate Right" at bounding box center [693, 352] width 206 height 36
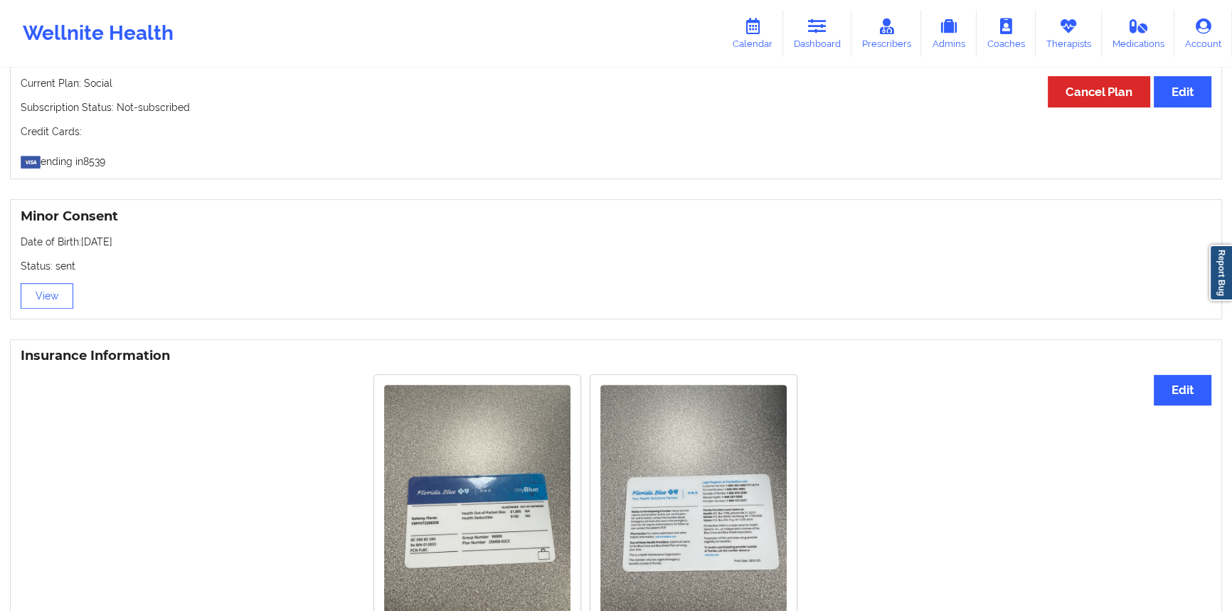
scroll to position [584, 0]
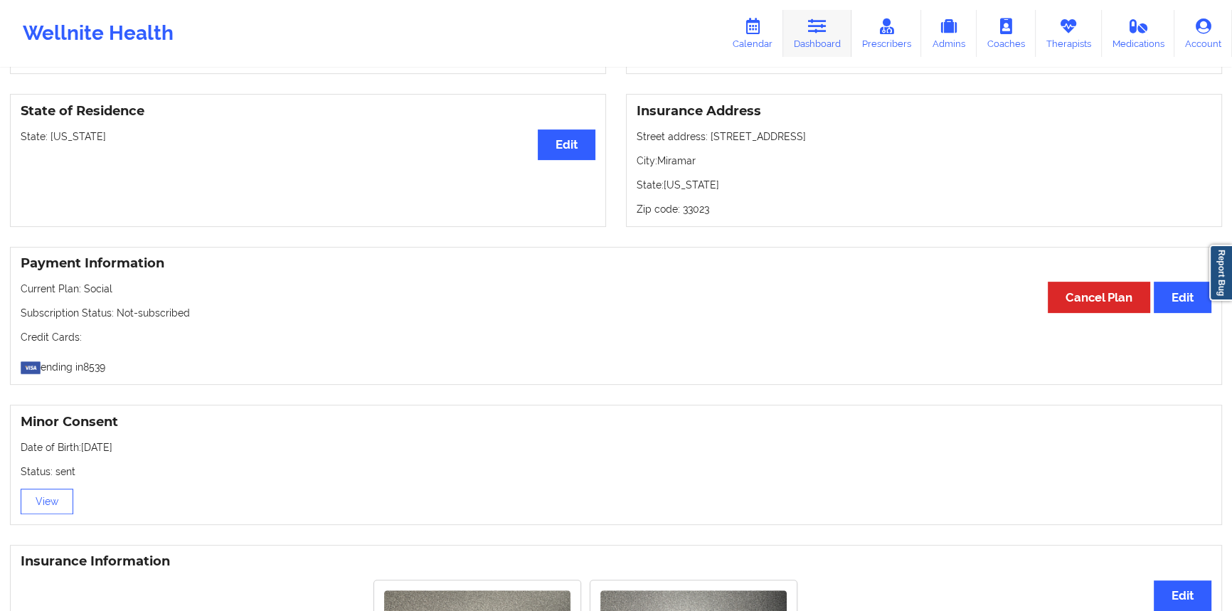
click at [797, 46] on link "Dashboard" at bounding box center [817, 33] width 68 height 47
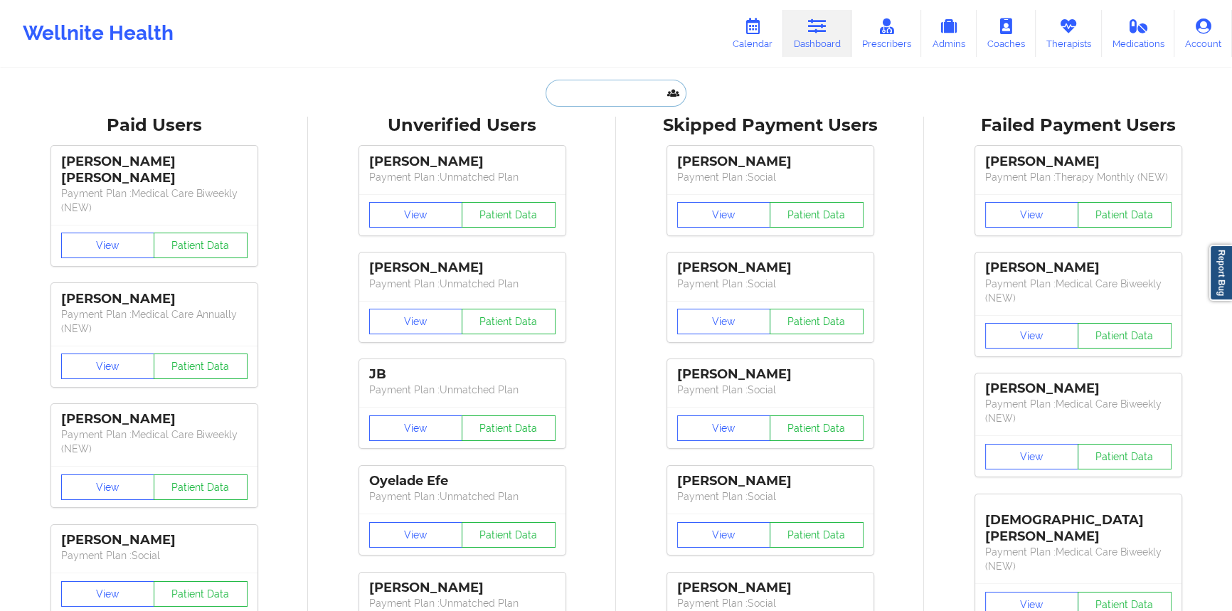
click at [592, 104] on input "text" at bounding box center [615, 93] width 141 height 27
paste input "[PERSON_NAME]"
type input "[PERSON_NAME]"
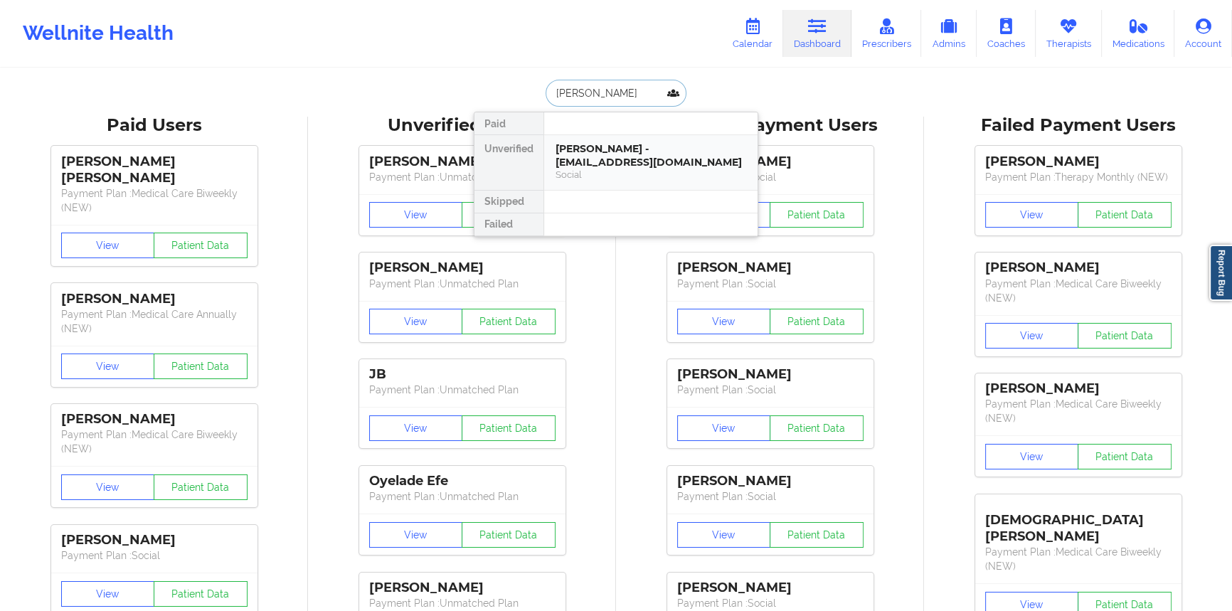
click at [614, 159] on div "[PERSON_NAME] - [EMAIL_ADDRESS][DOMAIN_NAME]" at bounding box center [650, 155] width 191 height 26
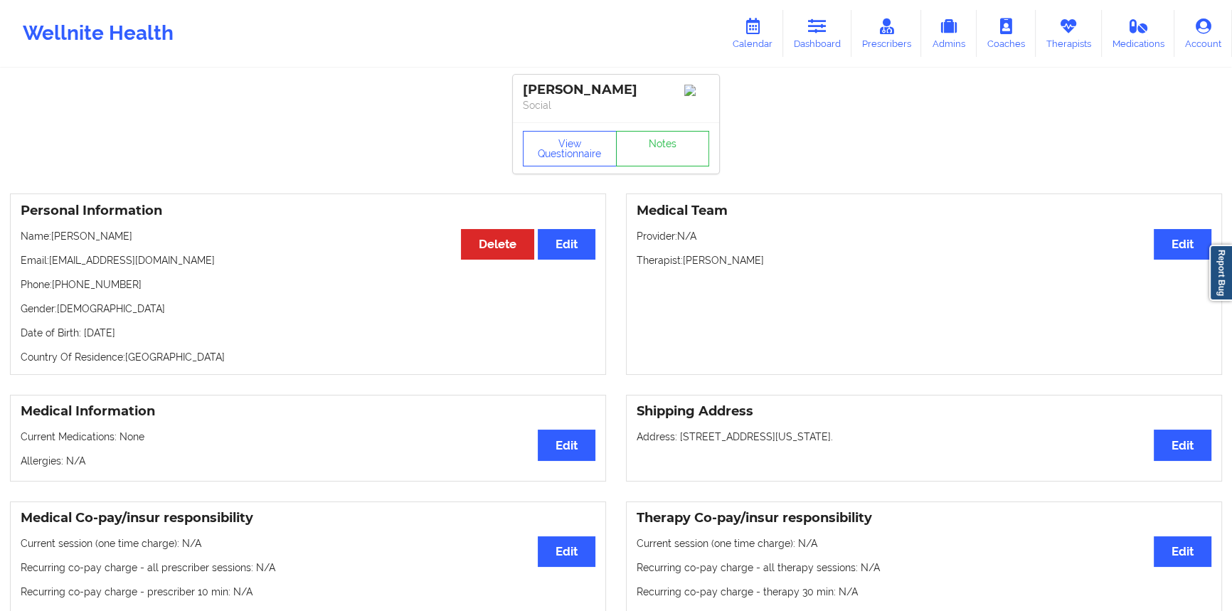
click at [71, 263] on p "Email: [EMAIL_ADDRESS][DOMAIN_NAME]" at bounding box center [308, 260] width 575 height 14
drag, startPoint x: 71, startPoint y: 263, endPoint x: 238, endPoint y: 265, distance: 167.1
click at [238, 265] on p "Email: [EMAIL_ADDRESS][DOMAIN_NAME]" at bounding box center [308, 260] width 575 height 14
copy p "[EMAIL_ADDRESS][DOMAIN_NAME]"
click at [747, 265] on p "Therapist: [PERSON_NAME]" at bounding box center [924, 260] width 575 height 14
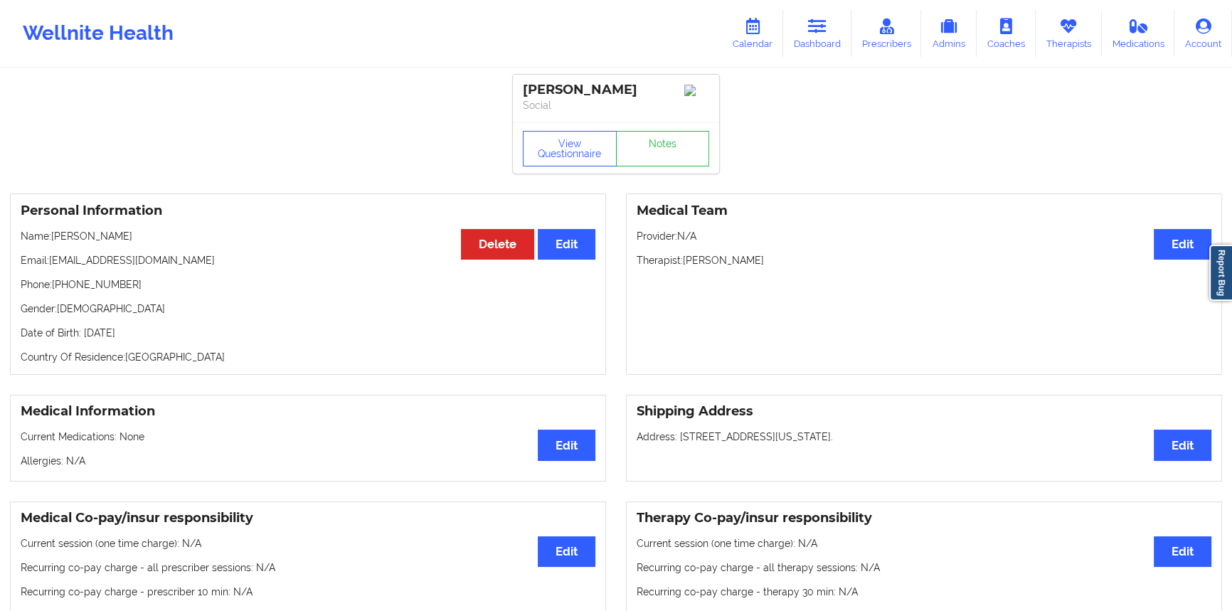
drag, startPoint x: 747, startPoint y: 265, endPoint x: 700, endPoint y: 266, distance: 46.9
click at [700, 266] on p "Therapist: [PERSON_NAME]" at bounding box center [924, 260] width 575 height 14
copy p "[PERSON_NAME]"
